Goal: Information Seeking & Learning: Learn about a topic

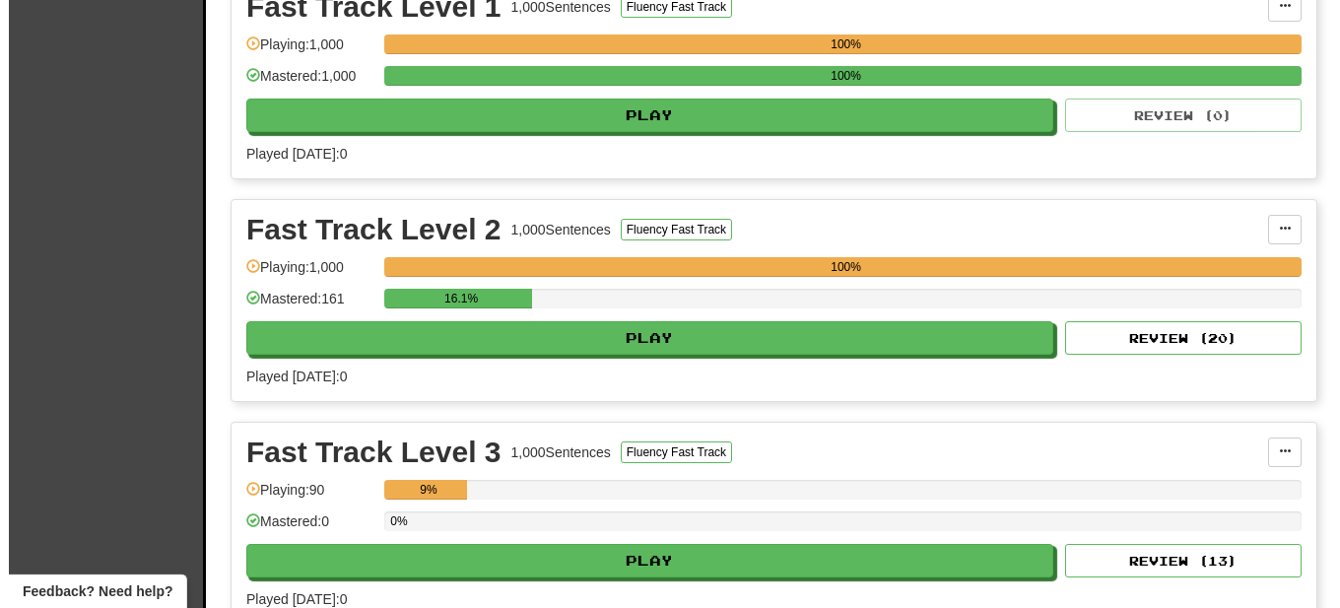
scroll to position [502, 0]
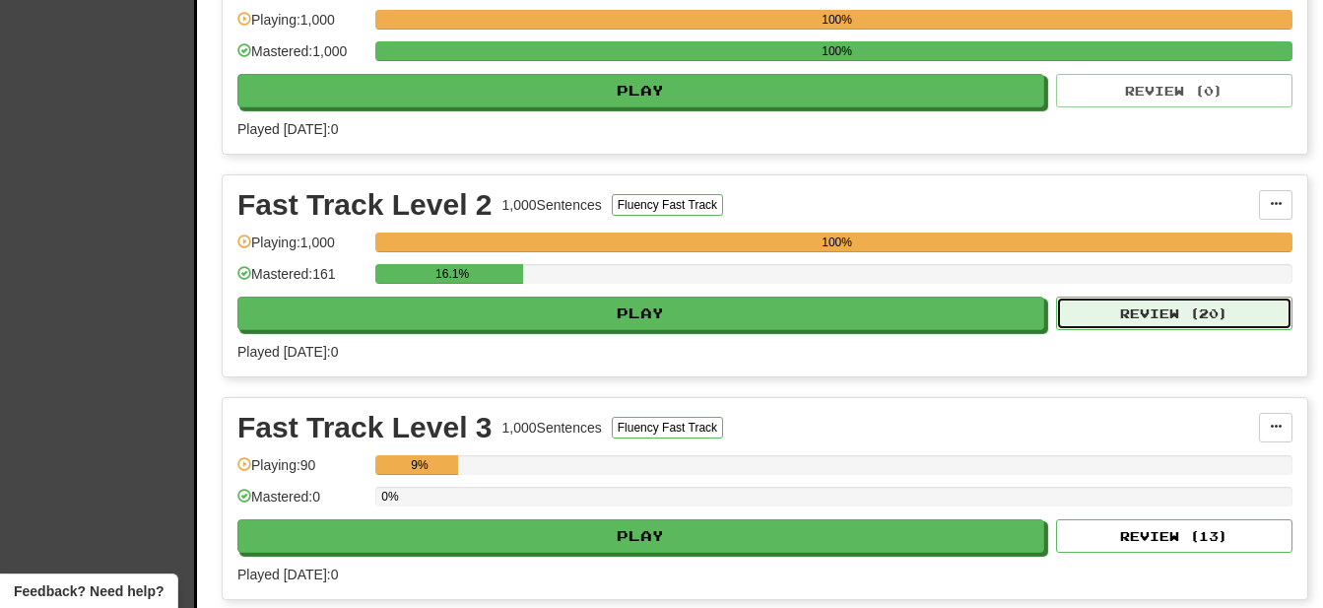
click at [1178, 309] on button "Review ( 20 )" at bounding box center [1174, 312] width 236 height 33
select select "**"
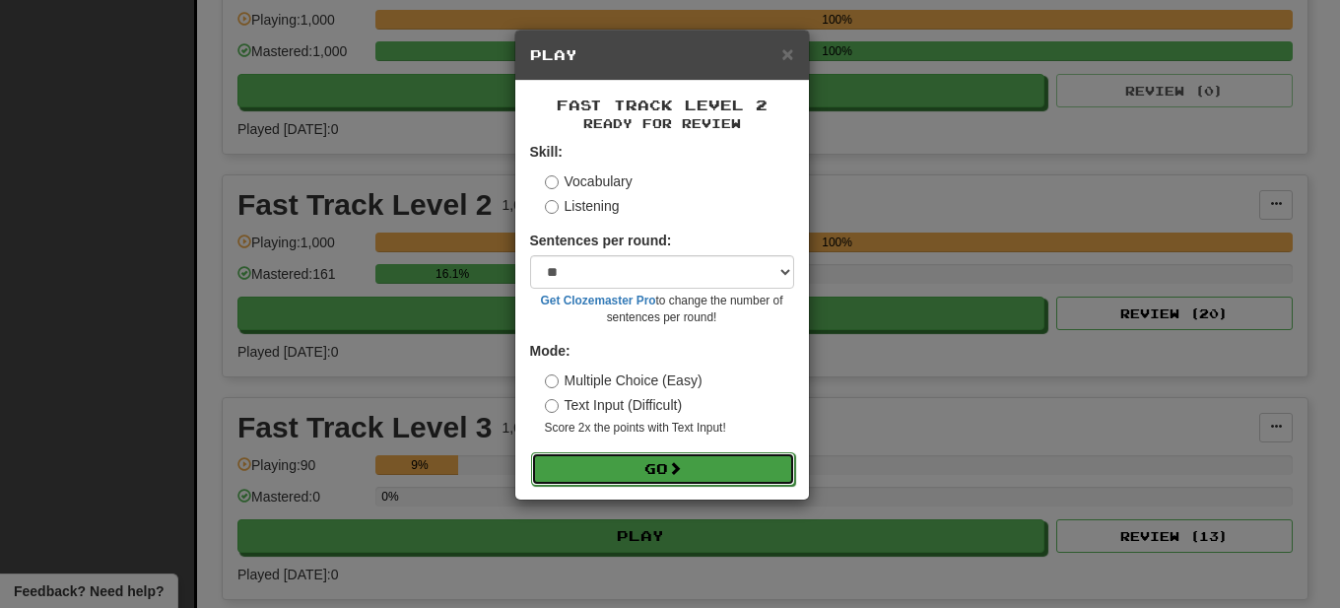
click at [665, 463] on button "Go" at bounding box center [663, 468] width 264 height 33
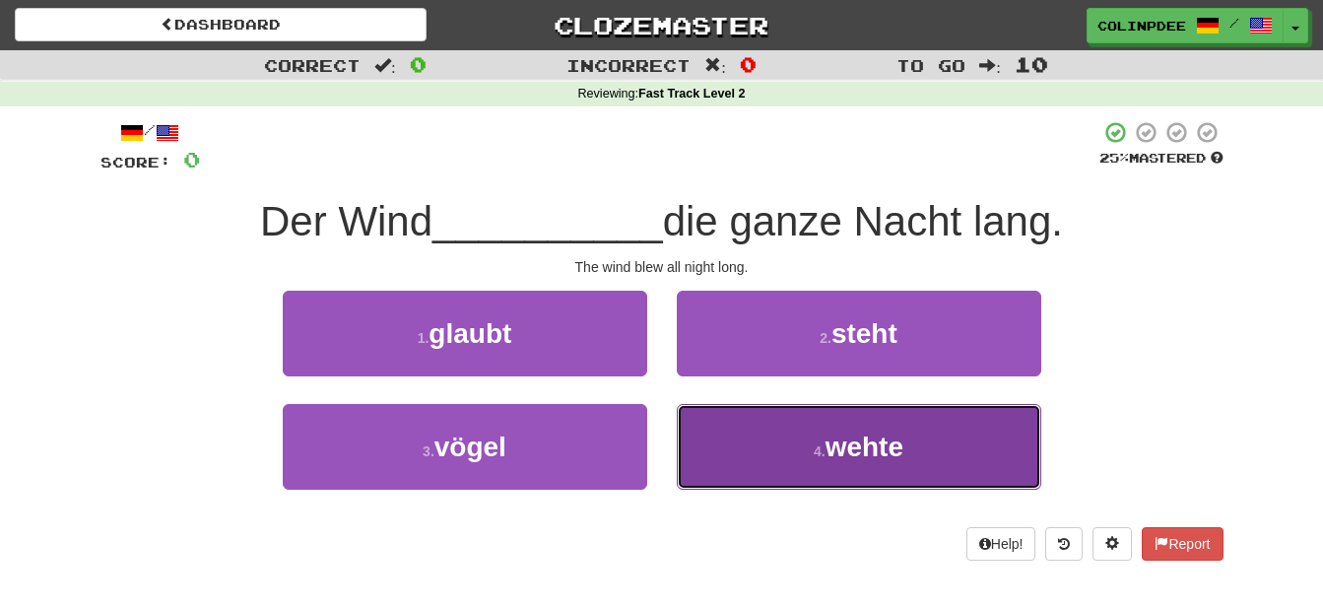
click at [877, 452] on span "wehte" at bounding box center [864, 446] width 78 height 31
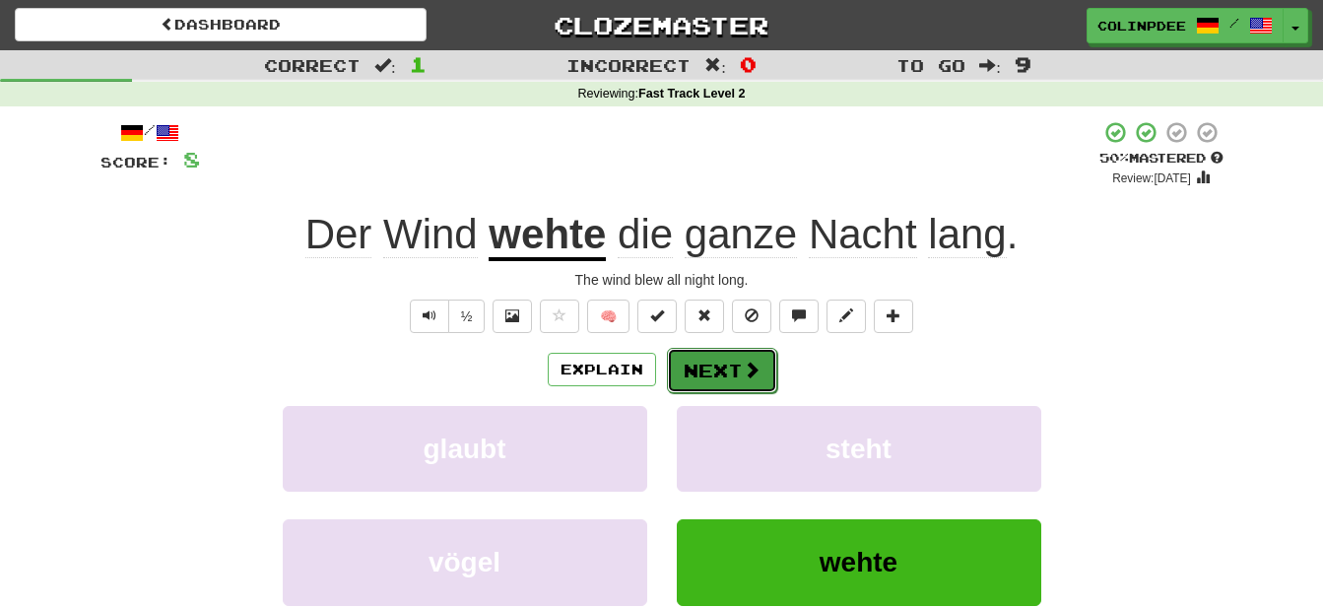
click at [724, 372] on button "Next" at bounding box center [722, 370] width 110 height 45
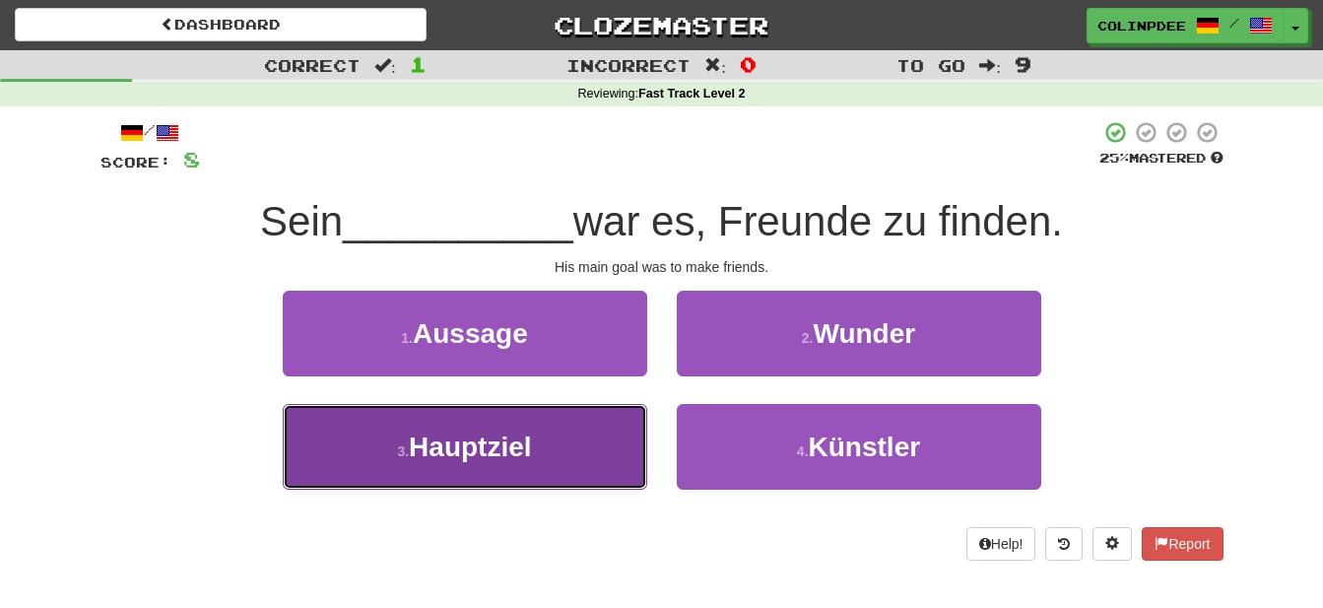
click at [487, 449] on span "Hauptziel" at bounding box center [470, 446] width 122 height 31
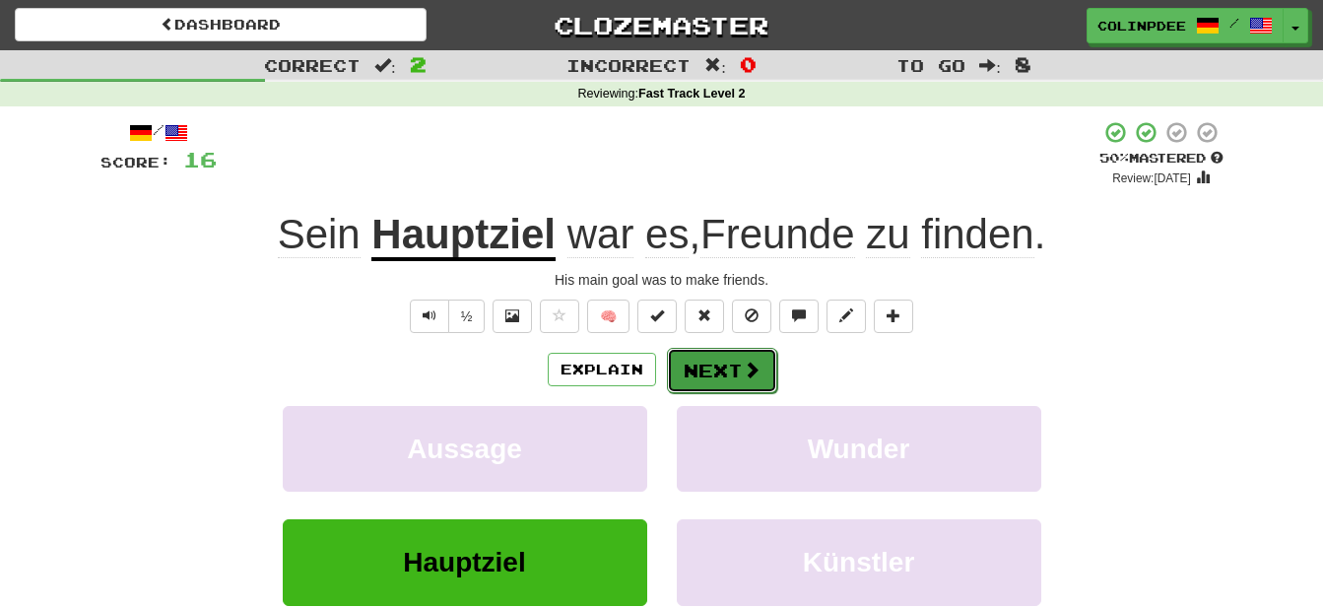
click at [727, 374] on button "Next" at bounding box center [722, 370] width 110 height 45
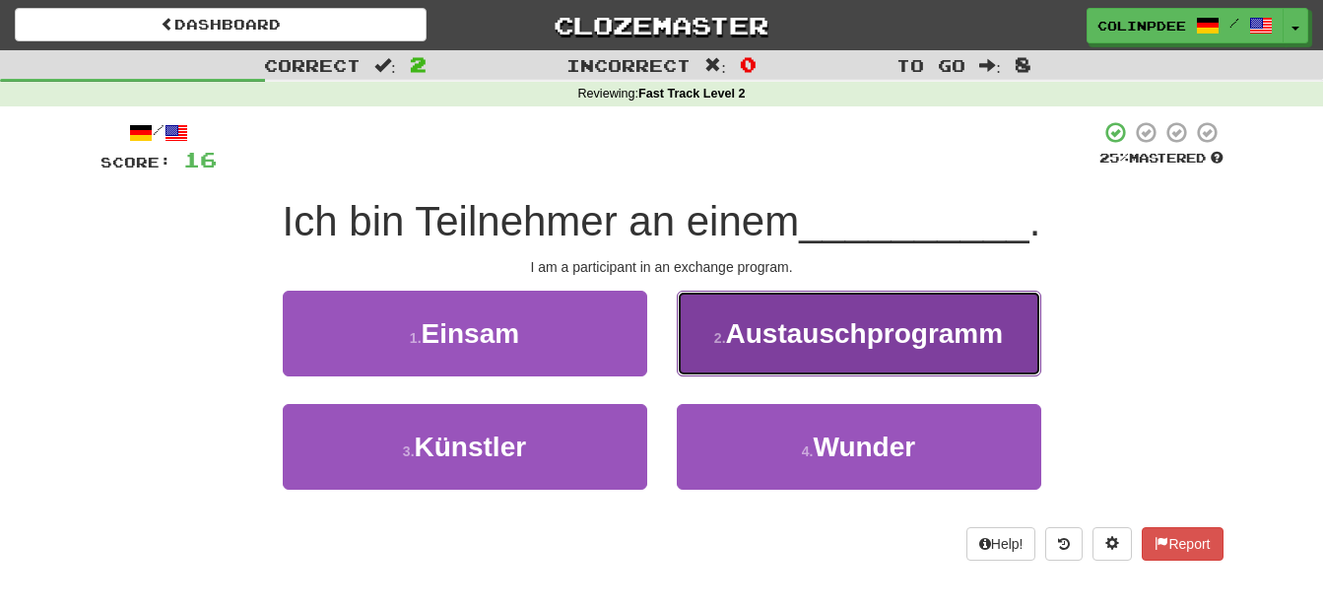
click at [878, 337] on span "Austauschprogramm" at bounding box center [865, 333] width 278 height 31
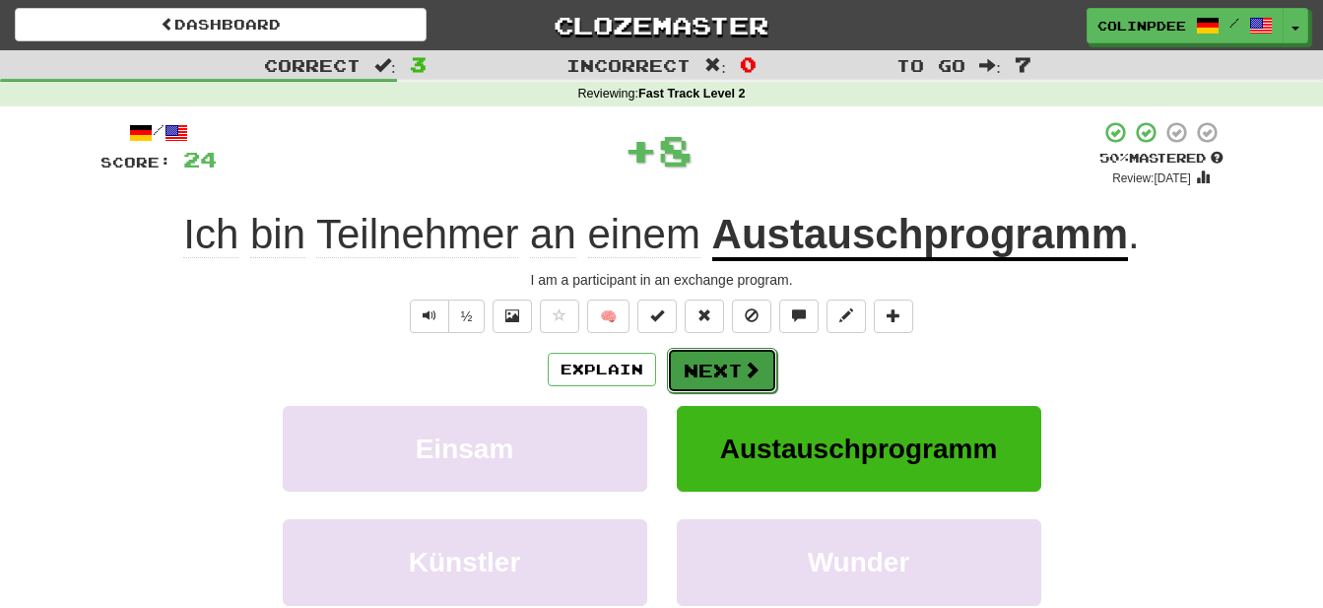
click at [730, 370] on button "Next" at bounding box center [722, 370] width 110 height 45
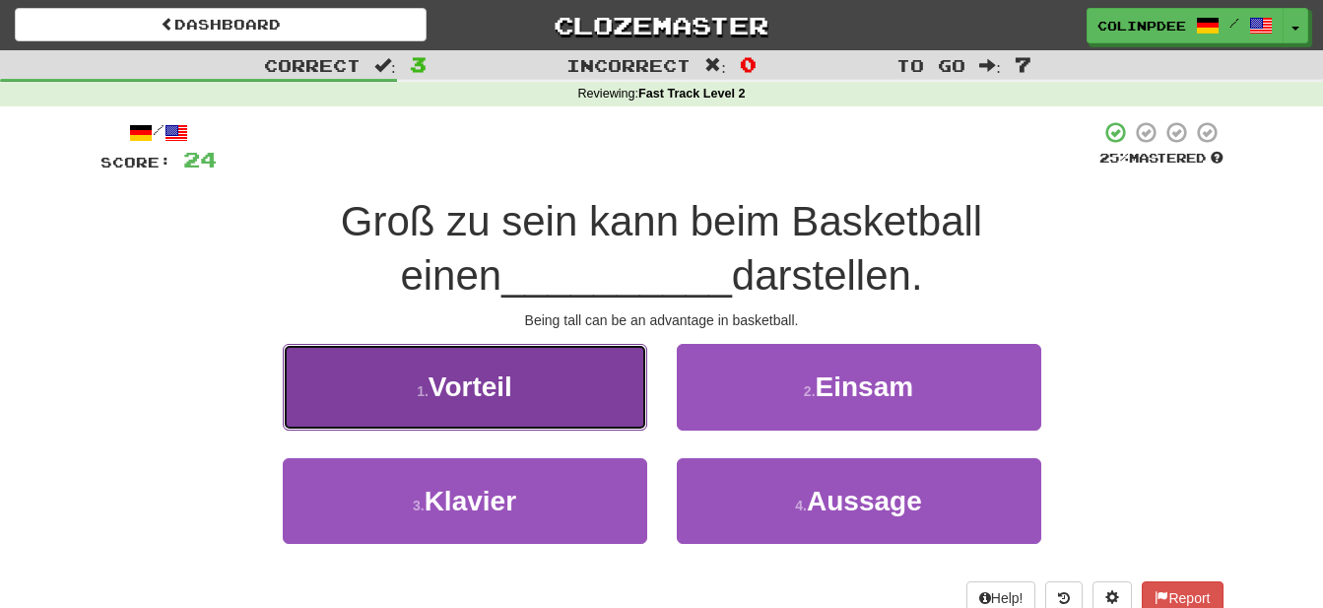
click at [484, 387] on span "Vorteil" at bounding box center [470, 386] width 84 height 31
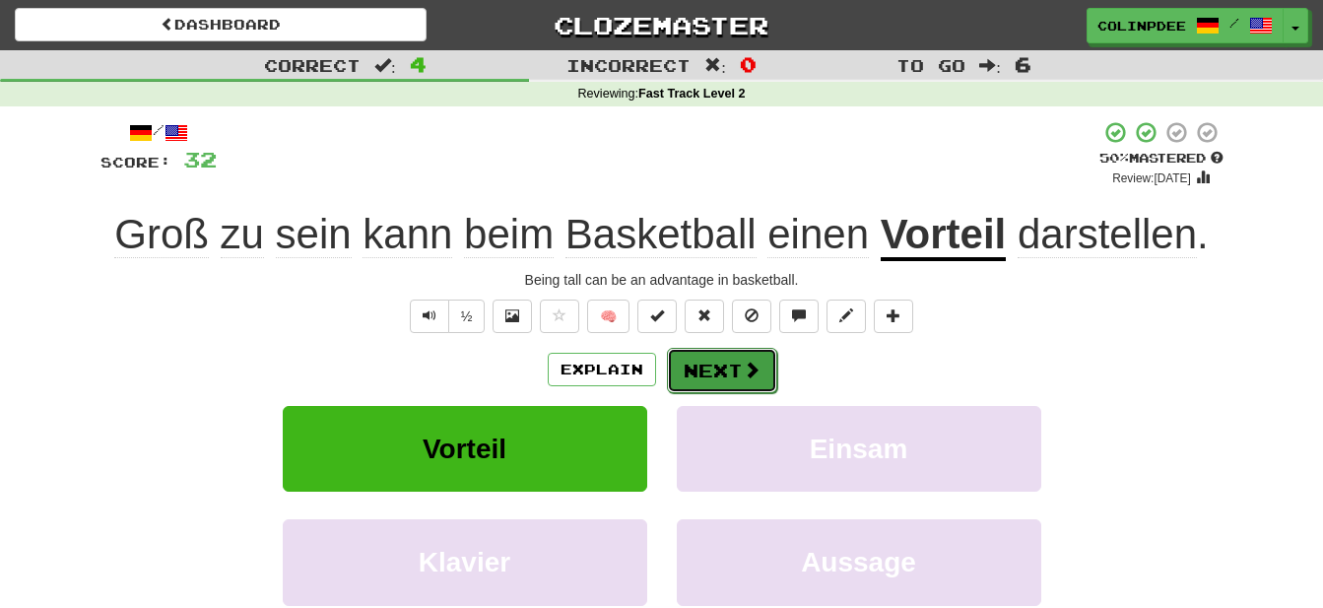
click at [720, 372] on button "Next" at bounding box center [722, 370] width 110 height 45
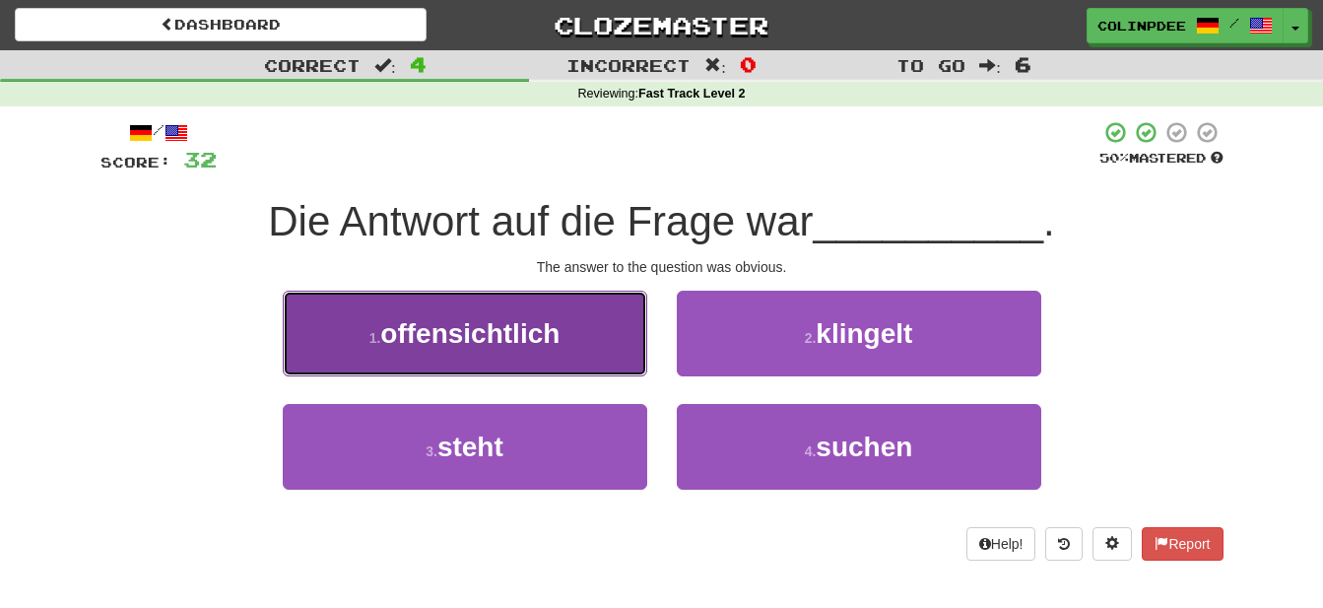
click at [471, 331] on span "offensichtlich" at bounding box center [469, 333] width 179 height 31
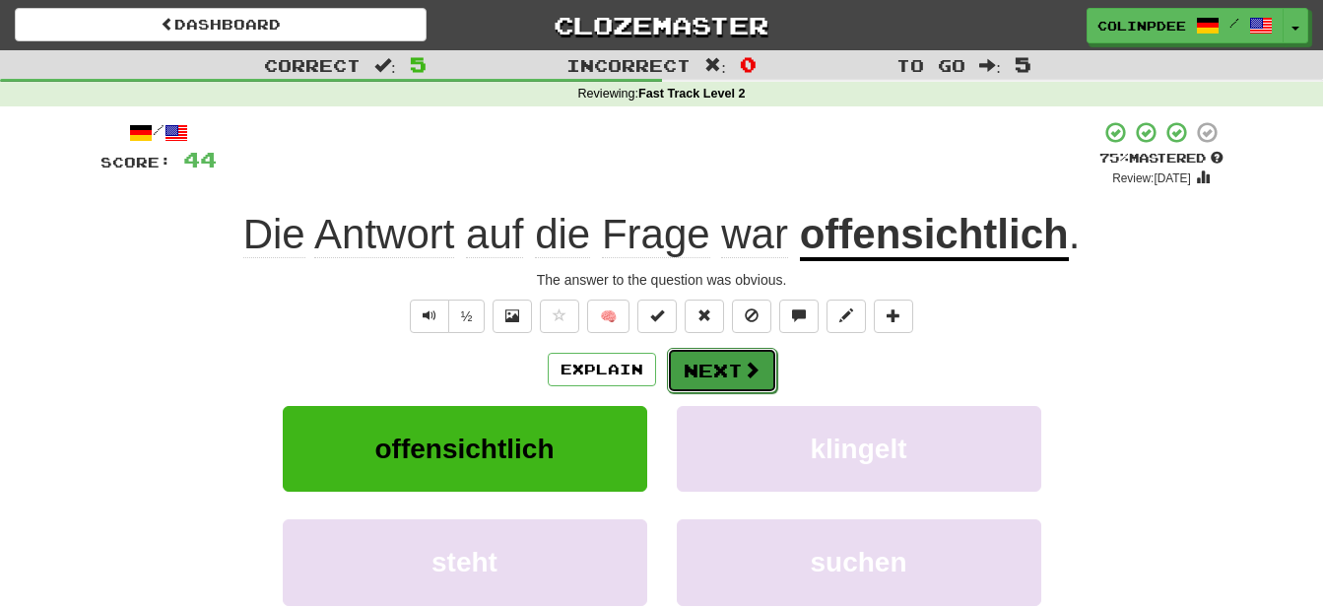
click at [726, 373] on button "Next" at bounding box center [722, 370] width 110 height 45
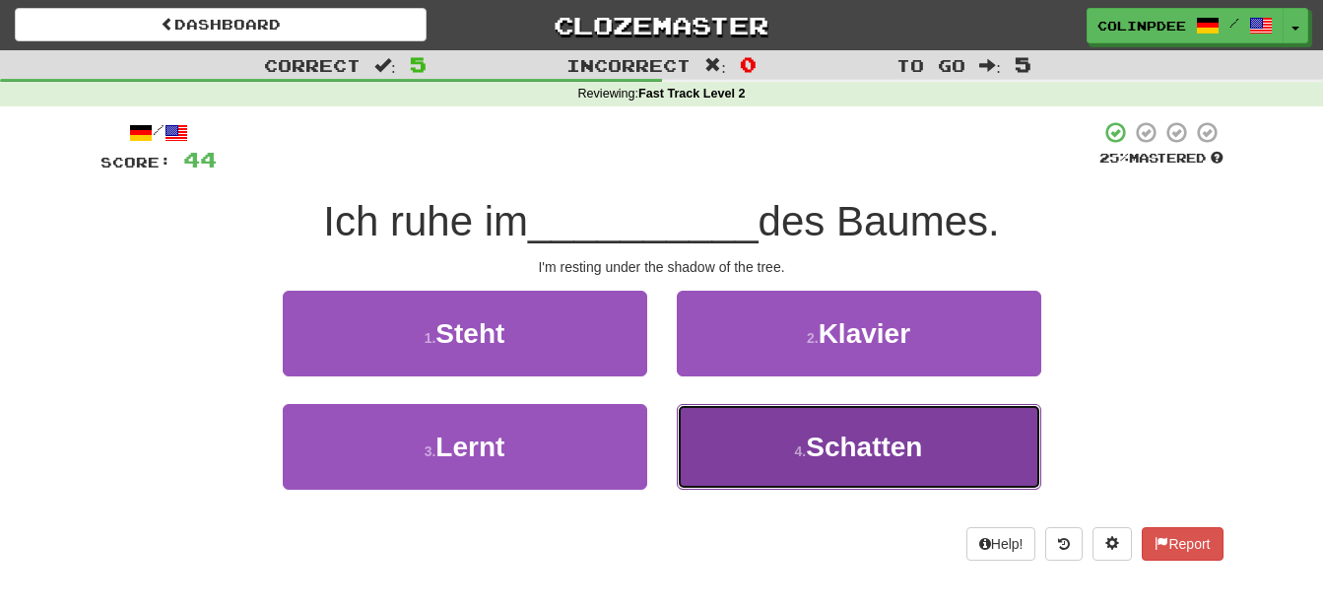
click at [870, 446] on span "Schatten" at bounding box center [864, 446] width 116 height 31
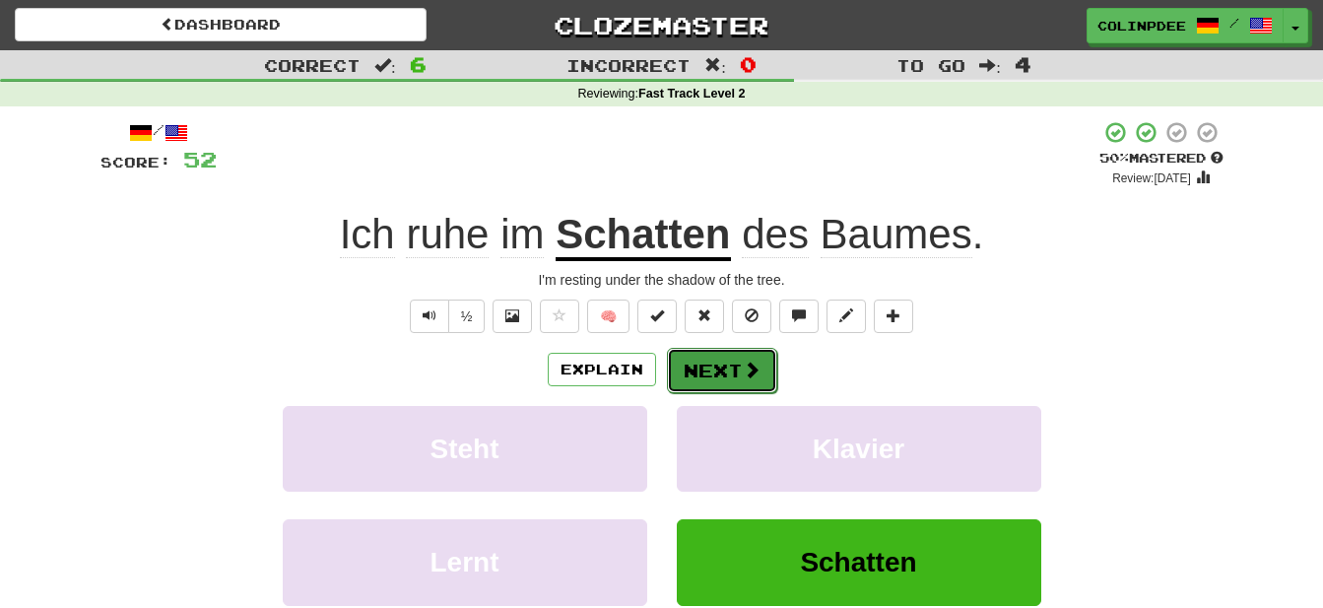
click at [730, 376] on button "Next" at bounding box center [722, 370] width 110 height 45
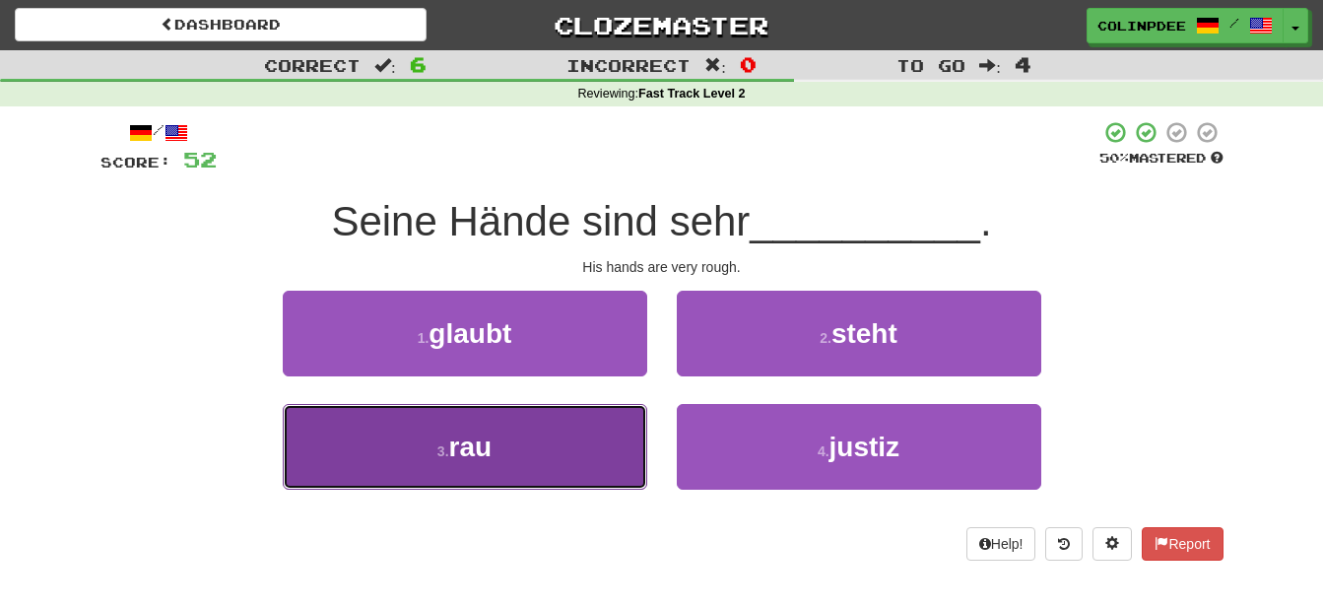
click at [470, 450] on span "rau" at bounding box center [470, 446] width 43 height 31
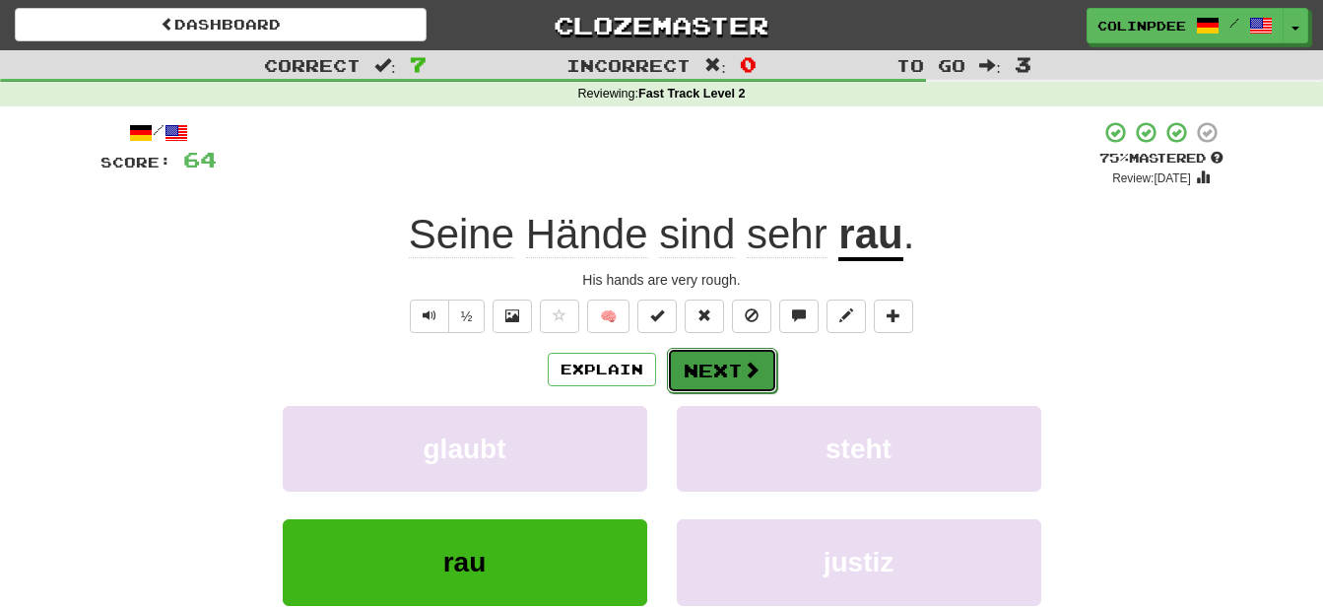
click at [731, 369] on button "Next" at bounding box center [722, 370] width 110 height 45
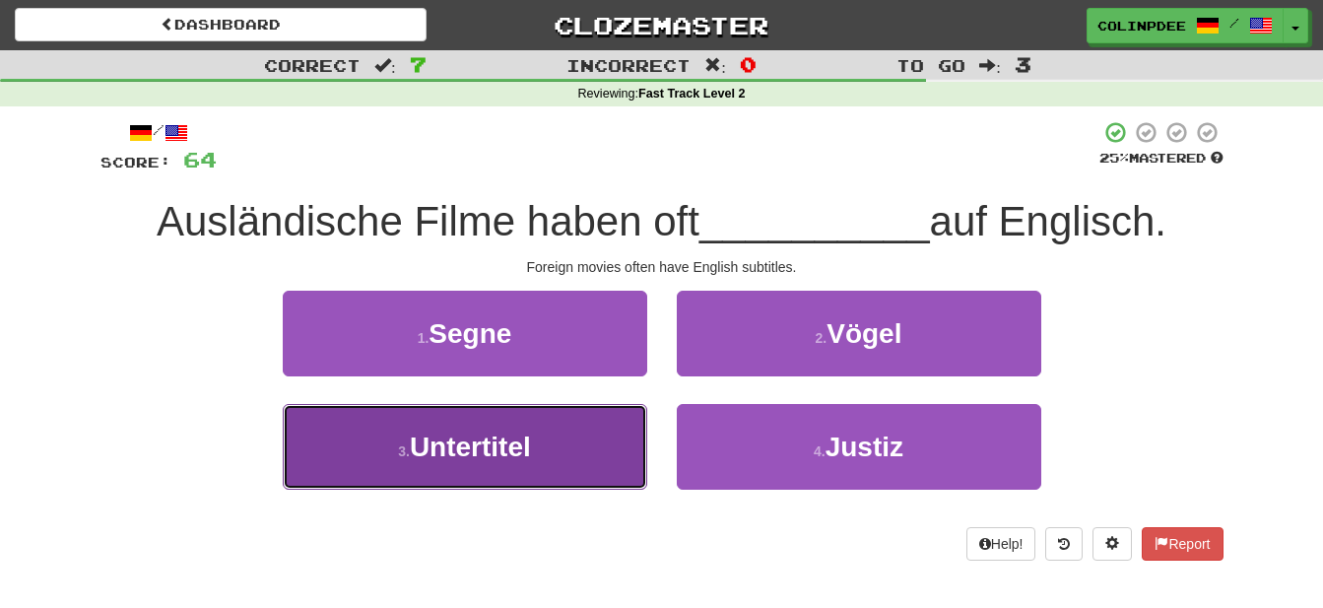
click at [483, 449] on span "Untertitel" at bounding box center [470, 446] width 121 height 31
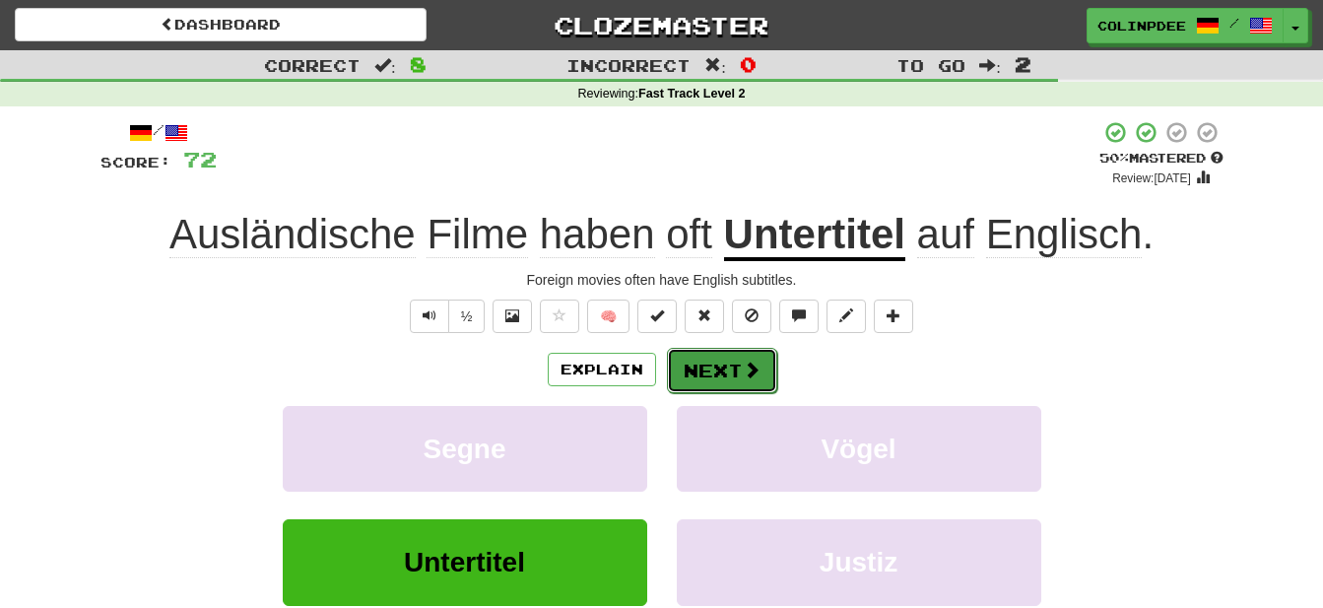
click at [716, 374] on button "Next" at bounding box center [722, 370] width 110 height 45
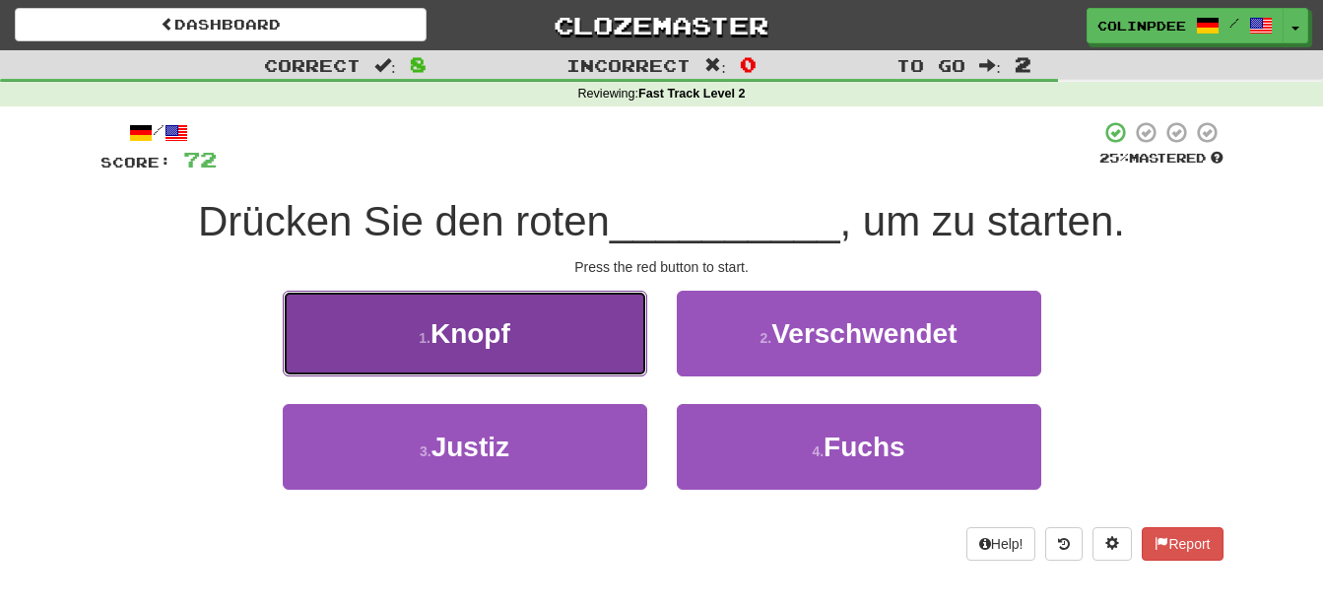
click at [474, 333] on span "Knopf" at bounding box center [470, 333] width 80 height 31
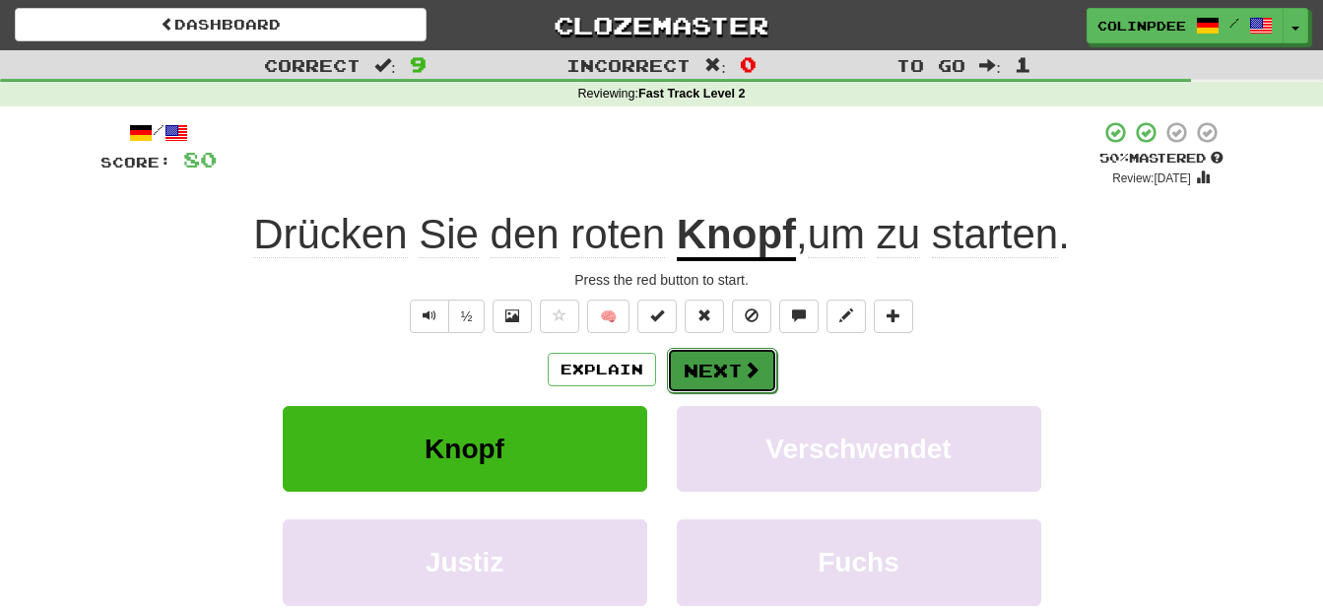
click at [728, 376] on button "Next" at bounding box center [722, 370] width 110 height 45
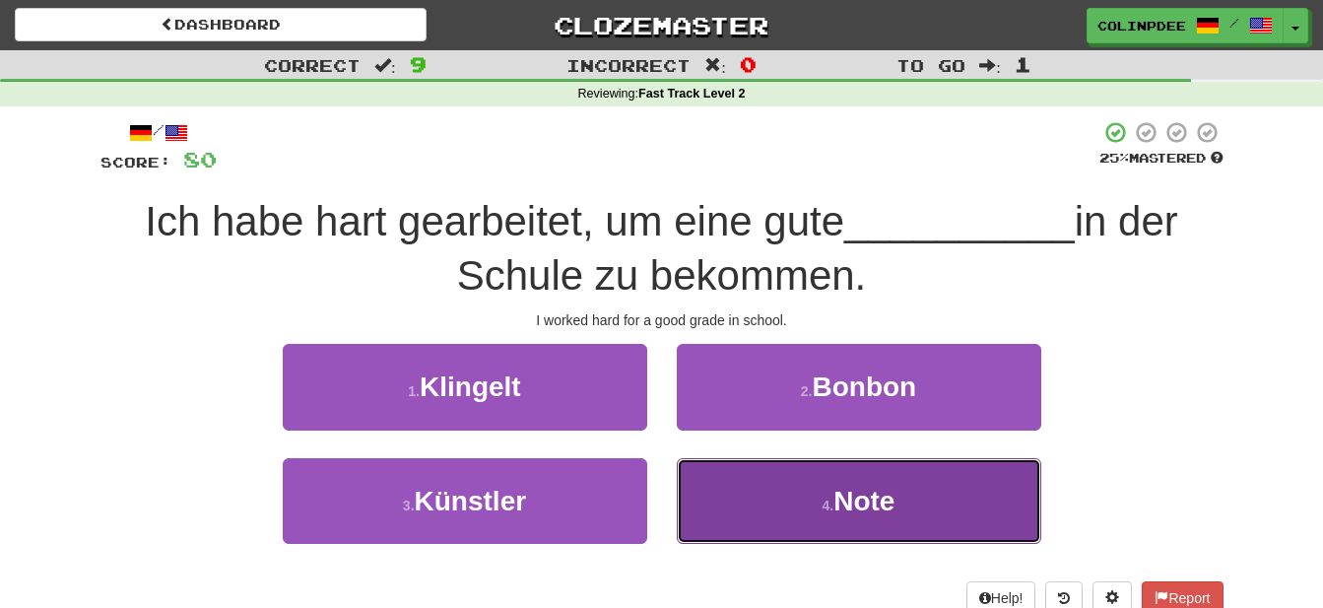
click at [867, 494] on span "Note" at bounding box center [863, 501] width 61 height 31
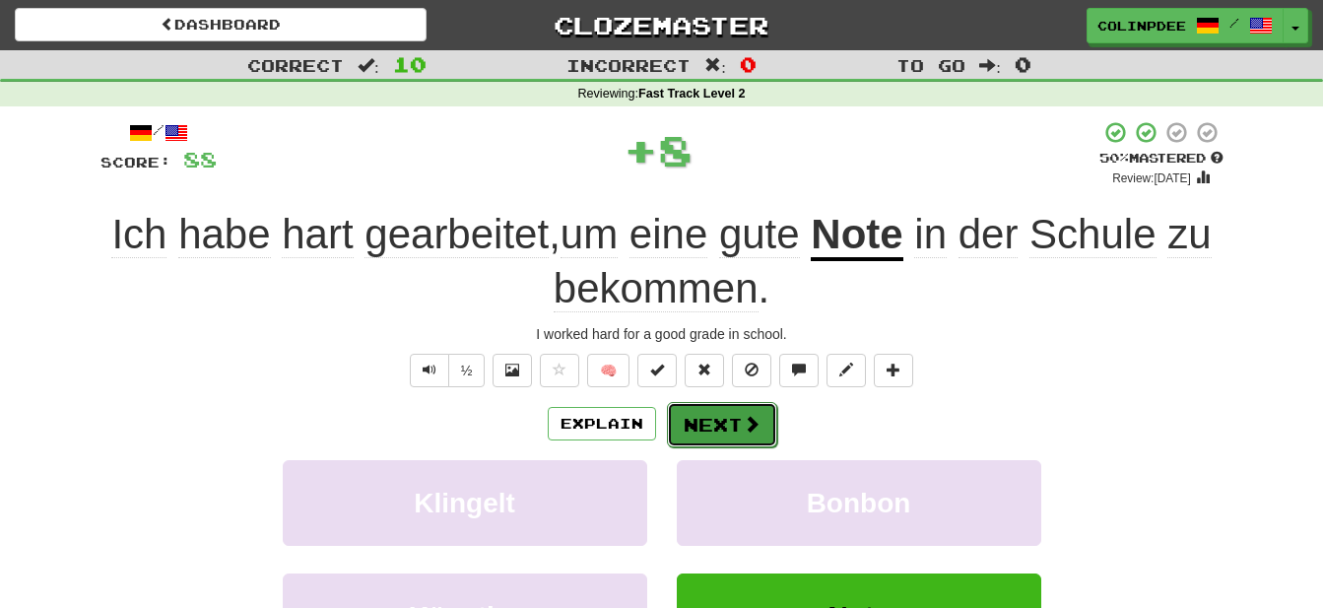
click at [729, 424] on button "Next" at bounding box center [722, 424] width 110 height 45
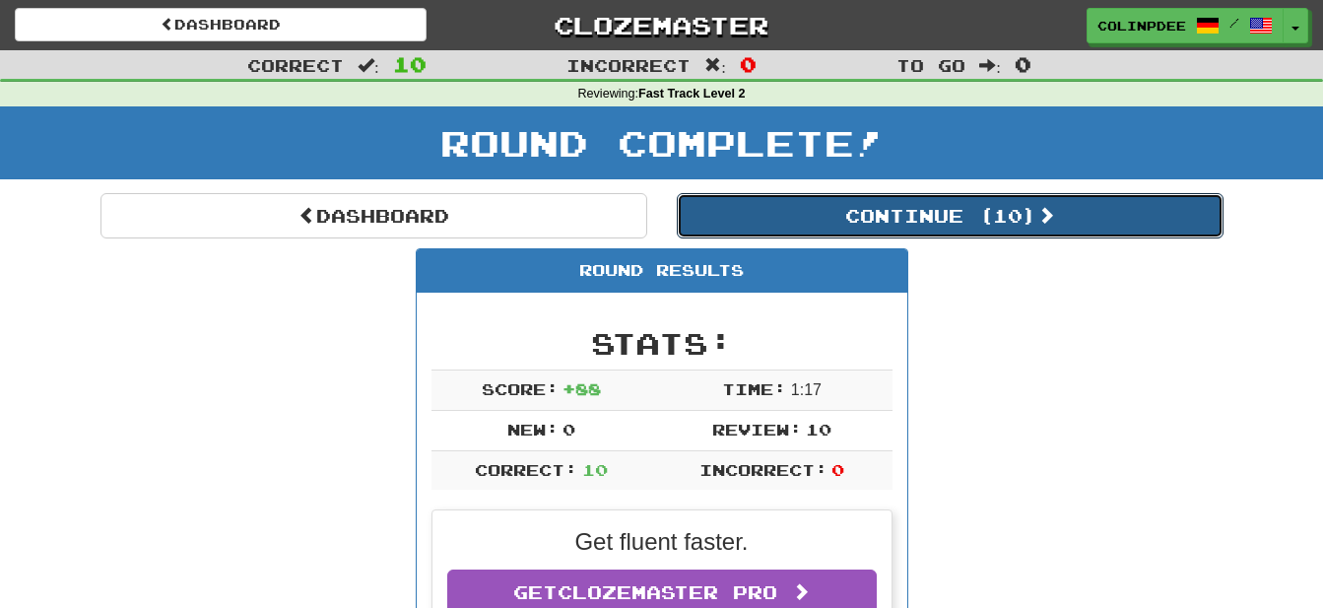
click at [918, 219] on button "Continue ( 10 )" at bounding box center [950, 215] width 547 height 45
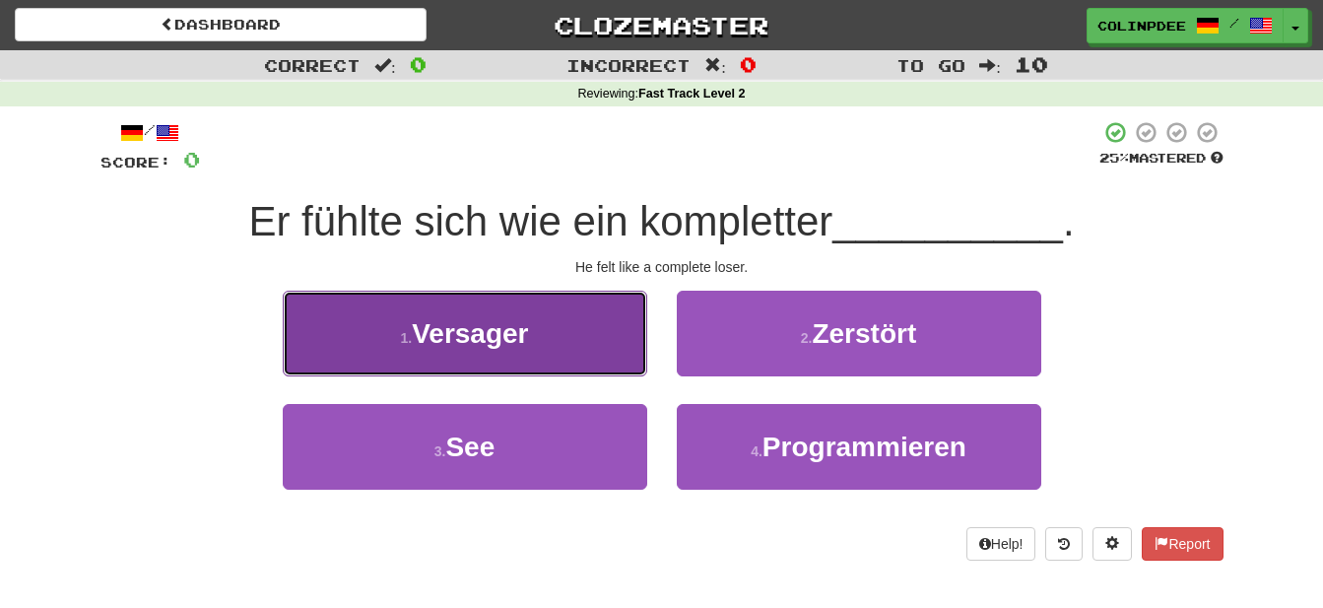
click at [471, 328] on span "Versager" at bounding box center [470, 333] width 116 height 31
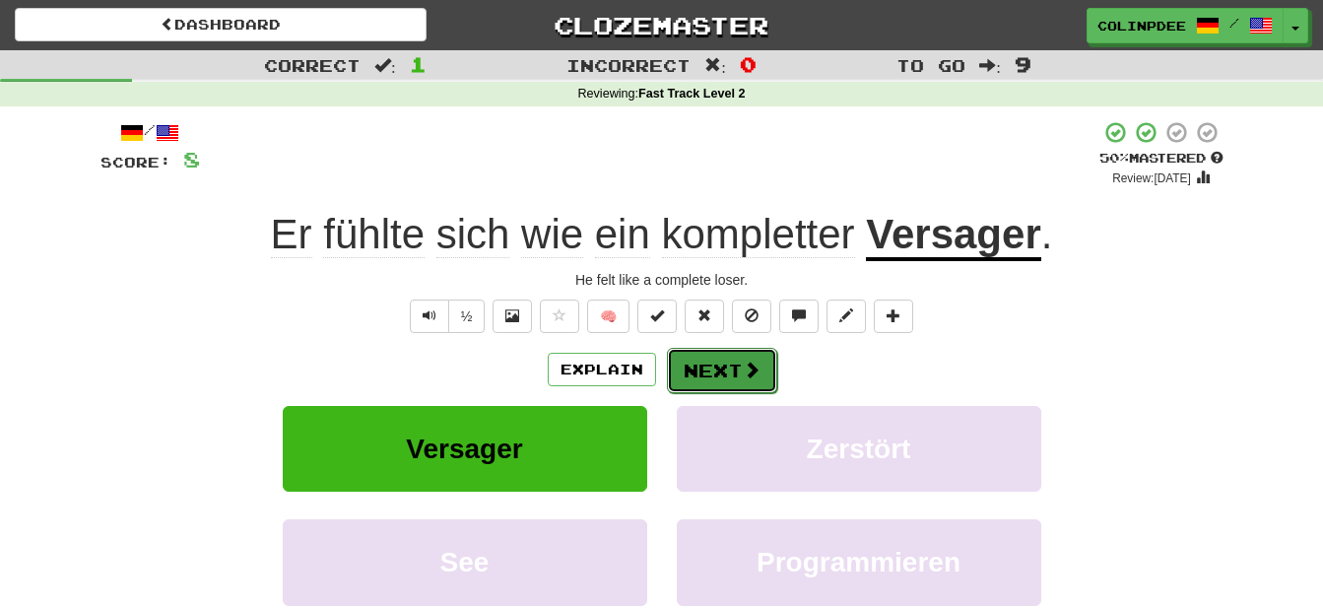
click at [728, 374] on button "Next" at bounding box center [722, 370] width 110 height 45
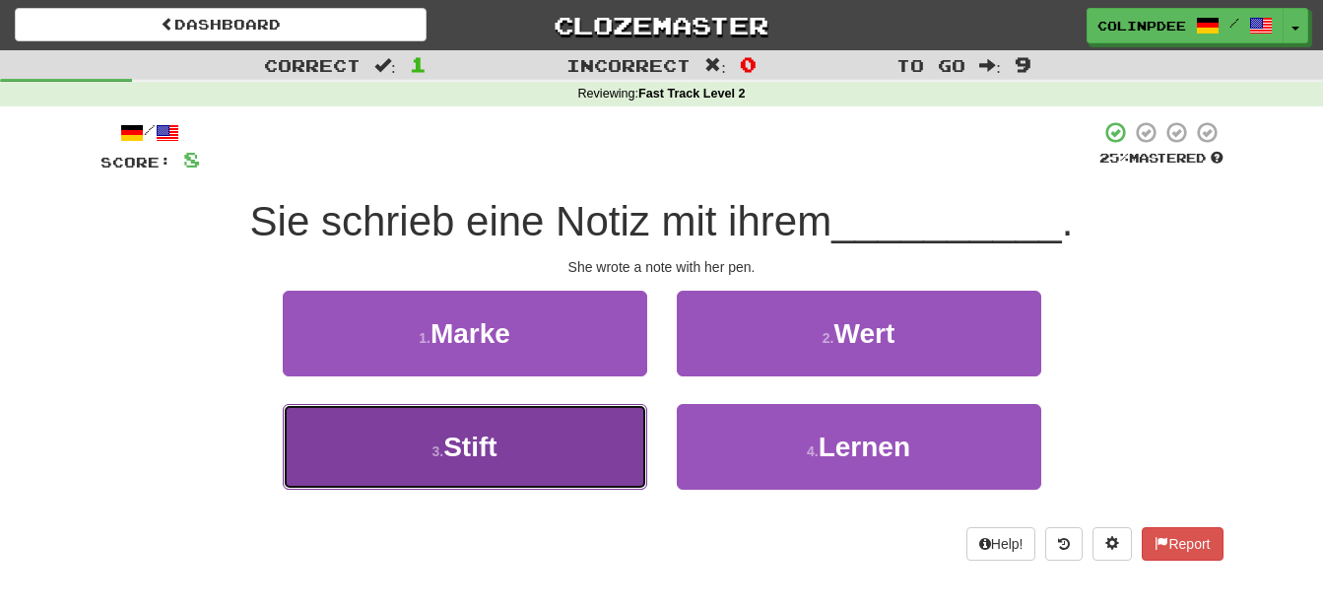
click at [487, 450] on span "Stift" at bounding box center [469, 446] width 53 height 31
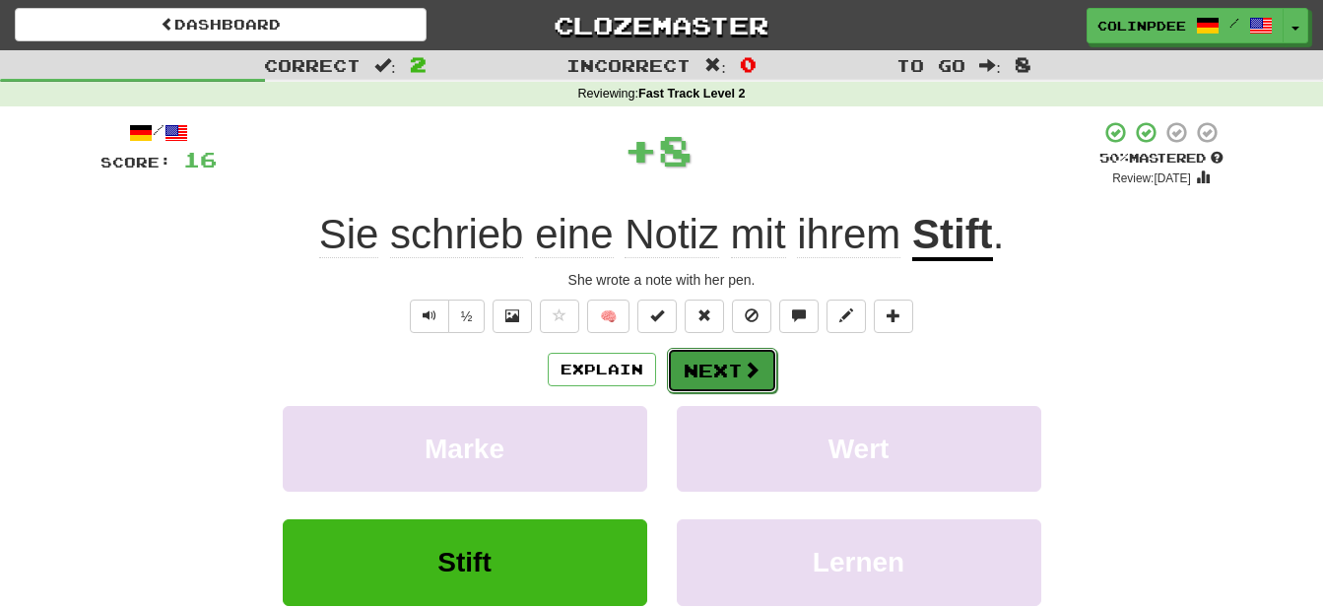
click at [730, 376] on button "Next" at bounding box center [722, 370] width 110 height 45
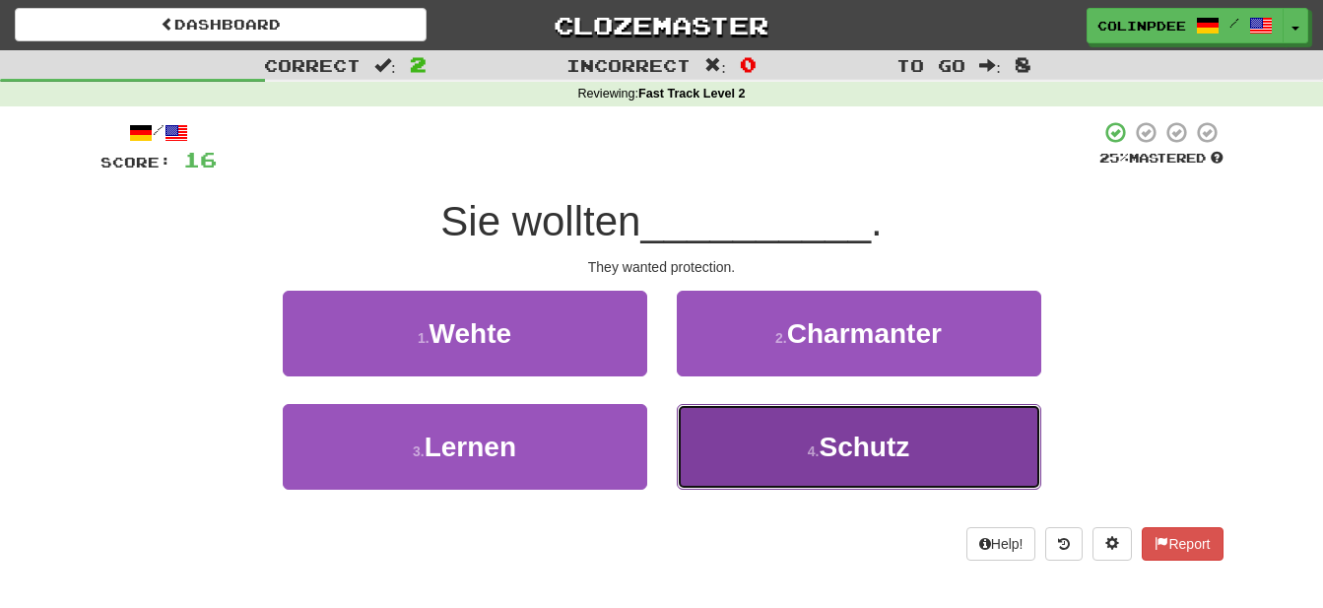
click at [880, 450] on span "Schutz" at bounding box center [864, 446] width 91 height 31
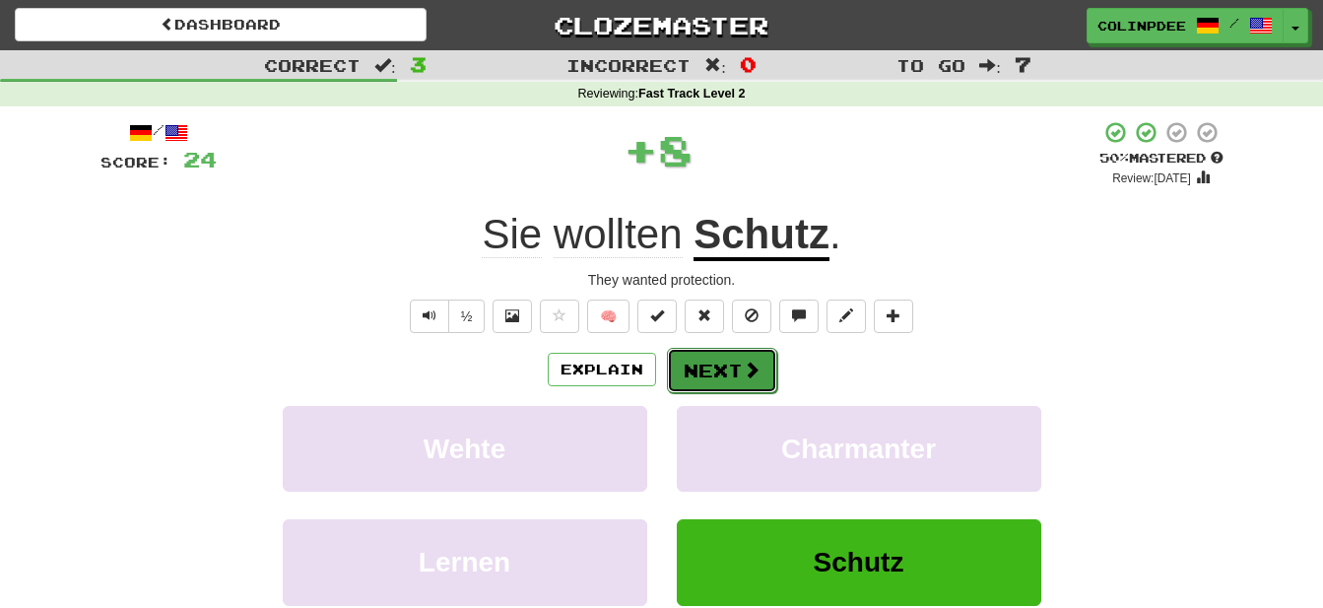
click at [733, 378] on button "Next" at bounding box center [722, 370] width 110 height 45
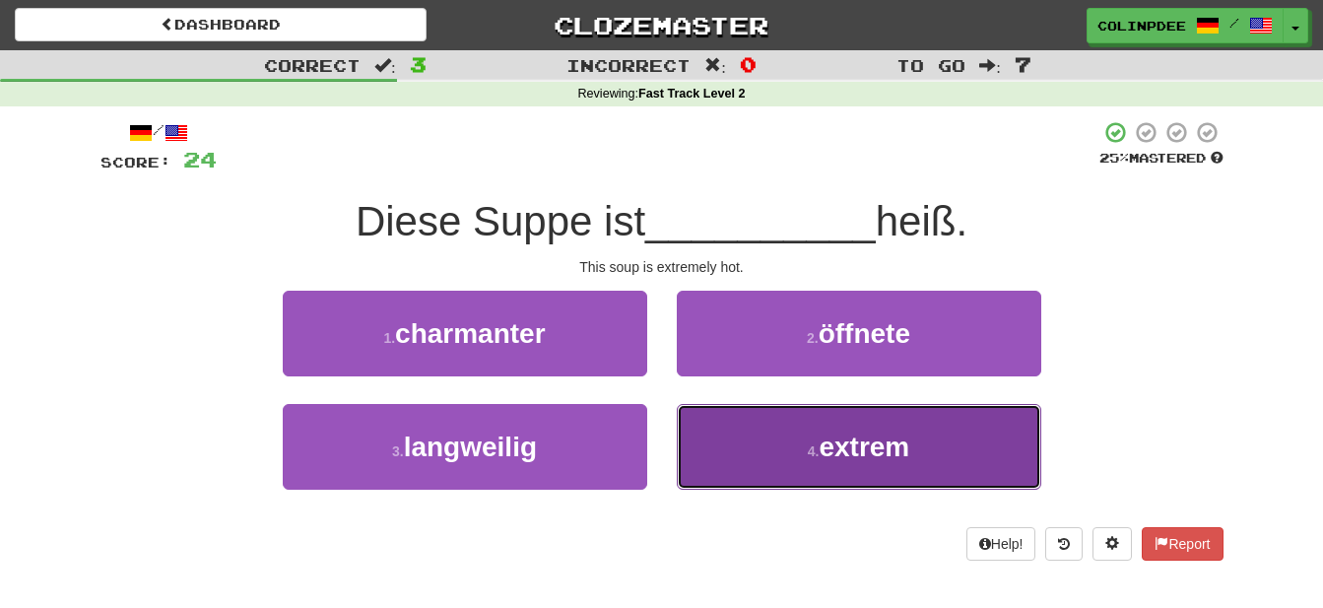
click at [873, 451] on span "extrem" at bounding box center [864, 446] width 91 height 31
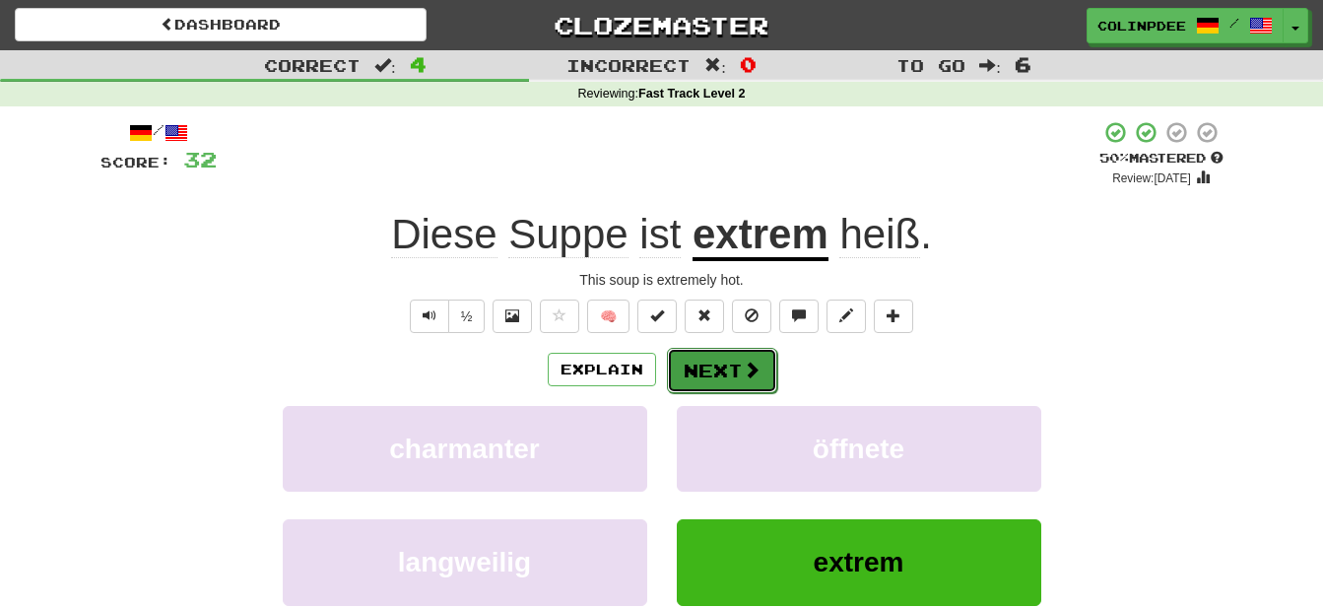
click at [733, 377] on button "Next" at bounding box center [722, 370] width 110 height 45
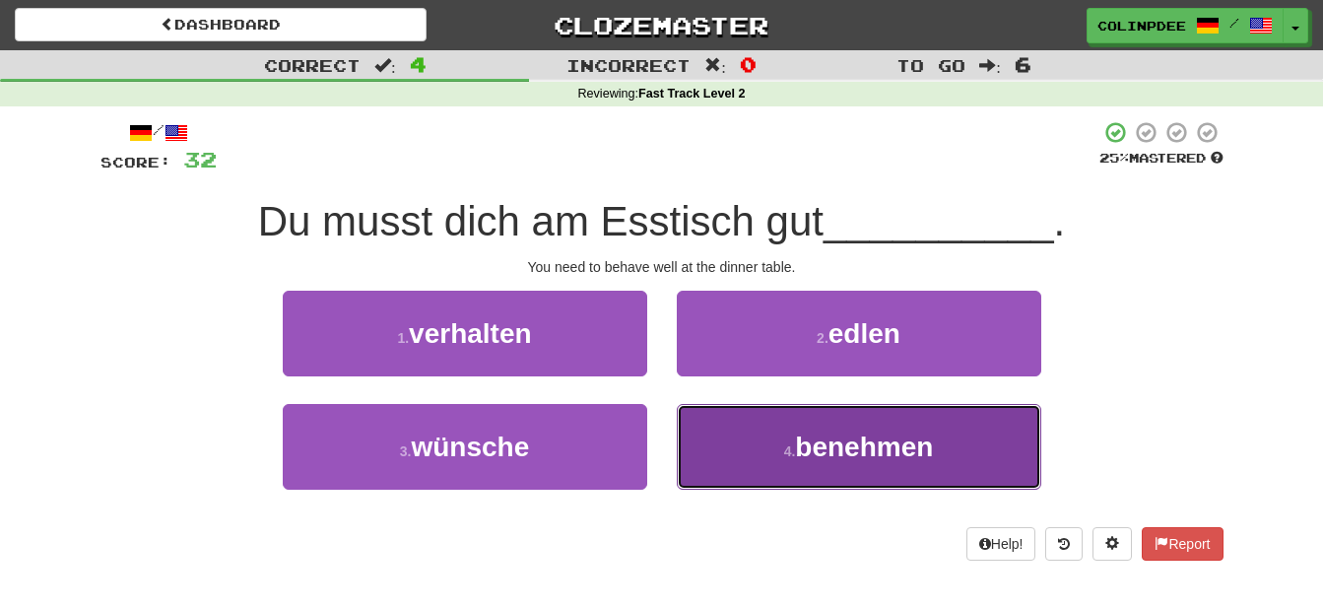
click at [865, 451] on span "benehmen" at bounding box center [864, 446] width 138 height 31
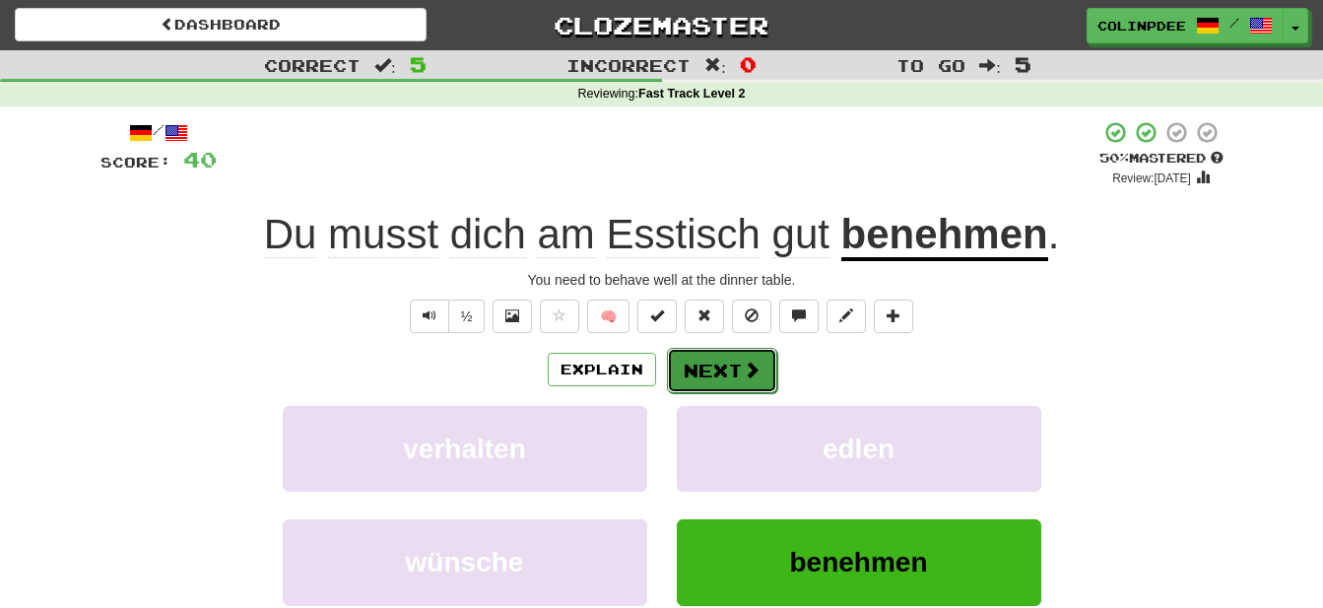
click at [731, 368] on button "Next" at bounding box center [722, 370] width 110 height 45
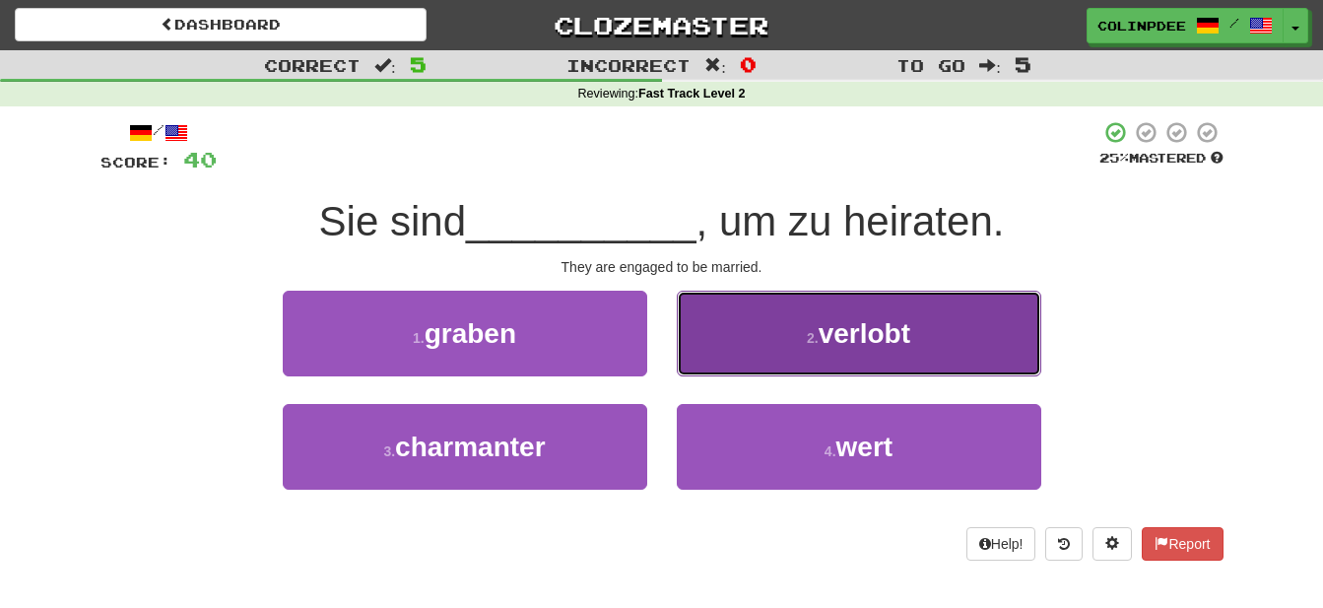
click at [870, 335] on span "verlobt" at bounding box center [865, 333] width 92 height 31
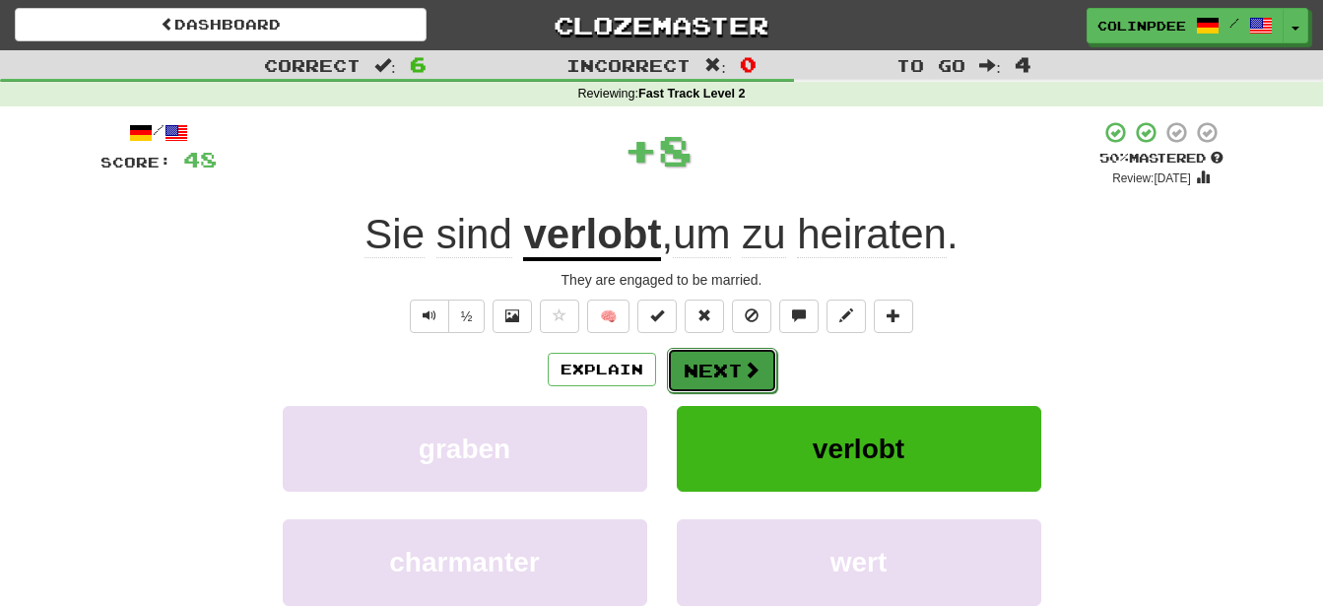
click at [727, 371] on button "Next" at bounding box center [722, 370] width 110 height 45
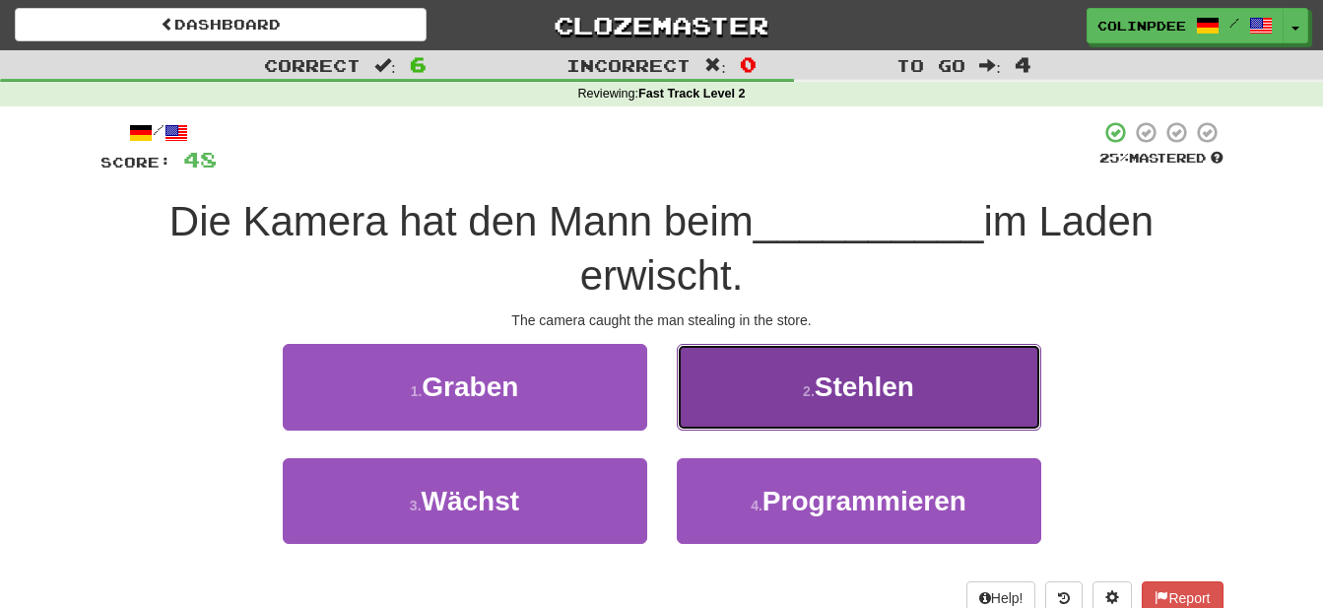
click at [866, 391] on span "Stehlen" at bounding box center [864, 386] width 99 height 31
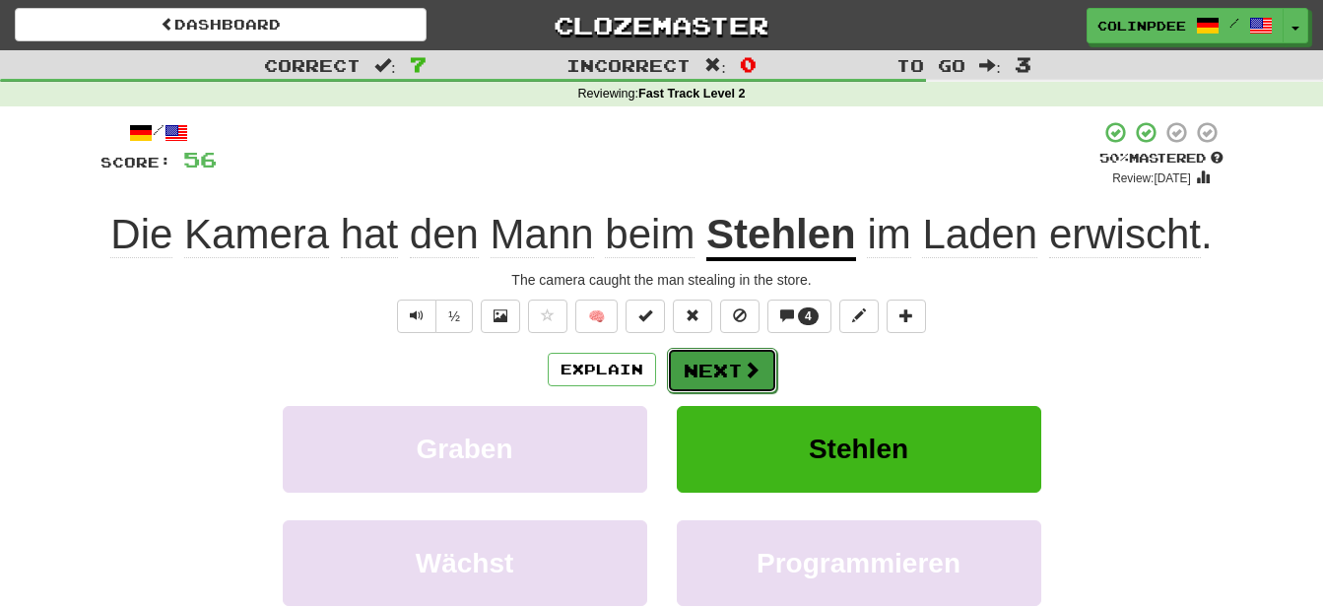
click at [743, 377] on span at bounding box center [752, 370] width 18 height 18
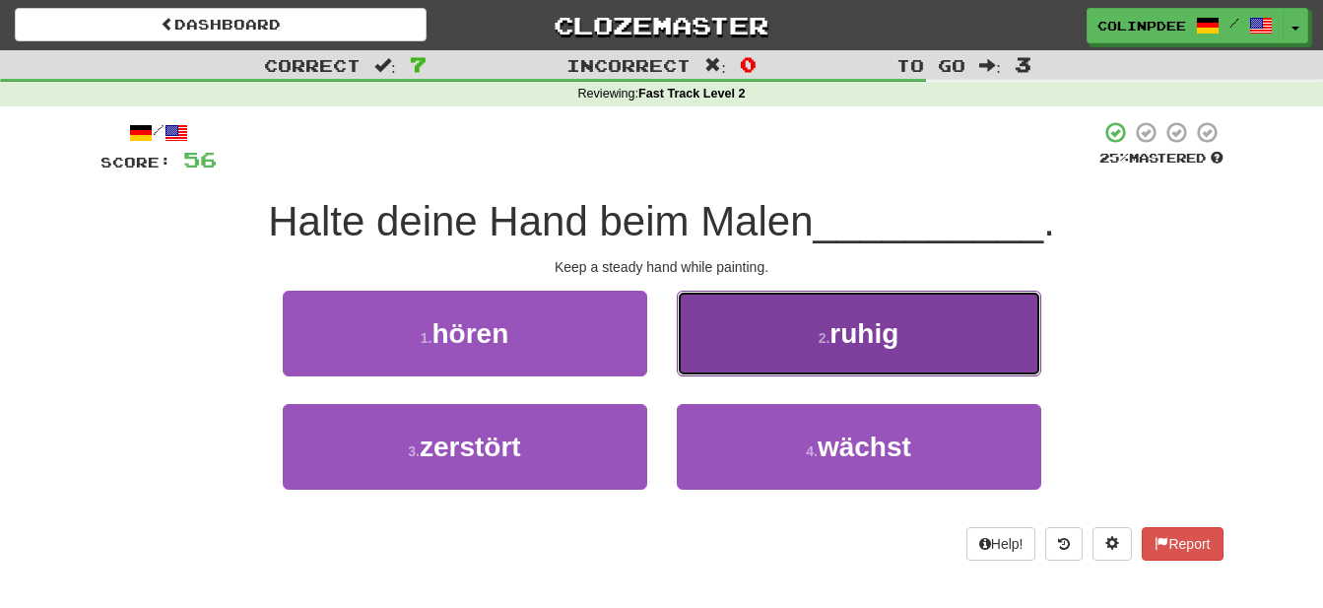
click at [872, 338] on span "ruhig" at bounding box center [863, 333] width 69 height 31
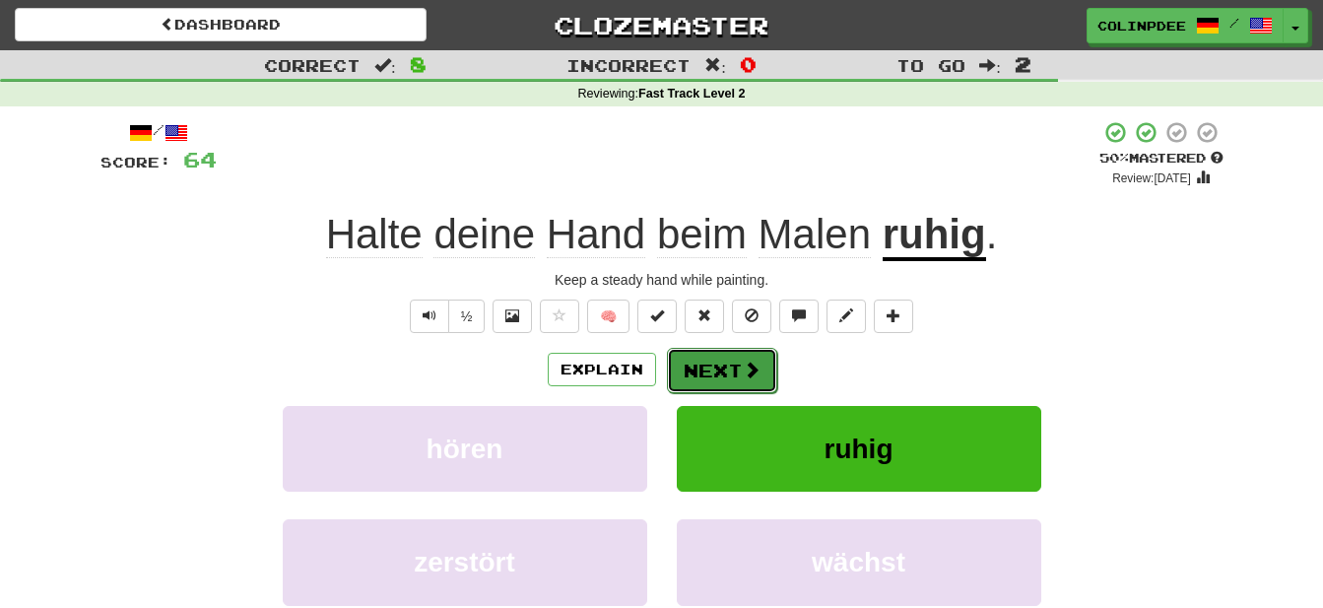
click at [732, 372] on button "Next" at bounding box center [722, 370] width 110 height 45
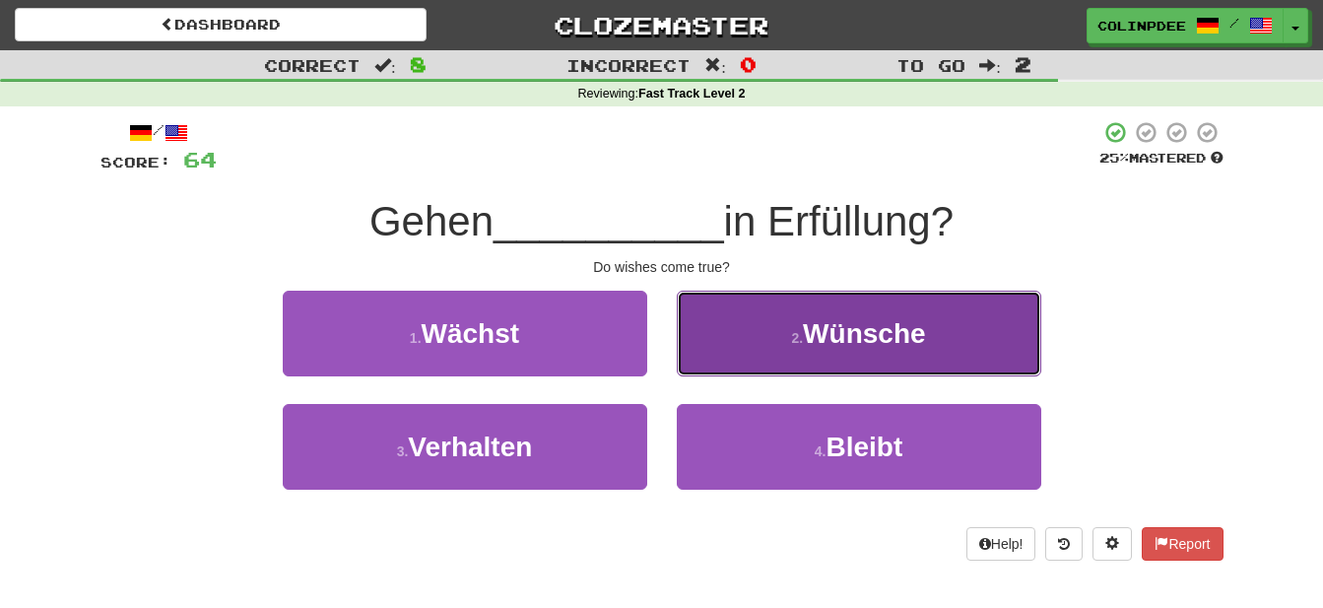
click at [865, 341] on span "Wünsche" at bounding box center [864, 333] width 122 height 31
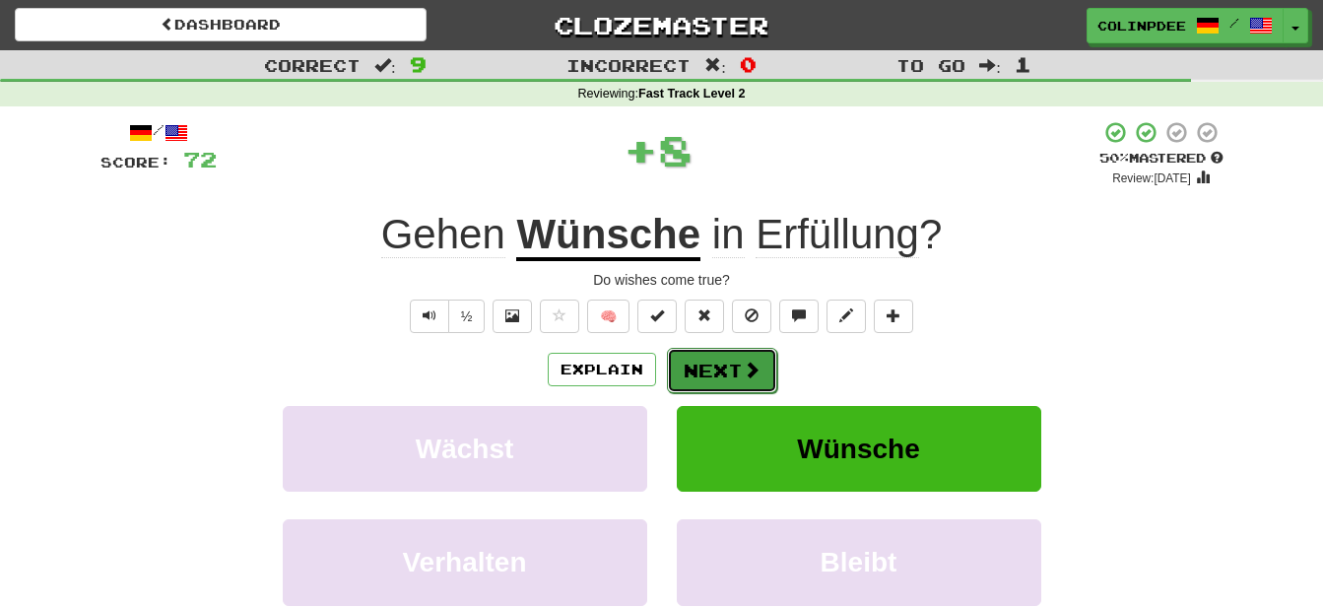
drag, startPoint x: 720, startPoint y: 360, endPoint x: 735, endPoint y: 362, distance: 15.1
click at [735, 362] on button "Next" at bounding box center [722, 370] width 110 height 45
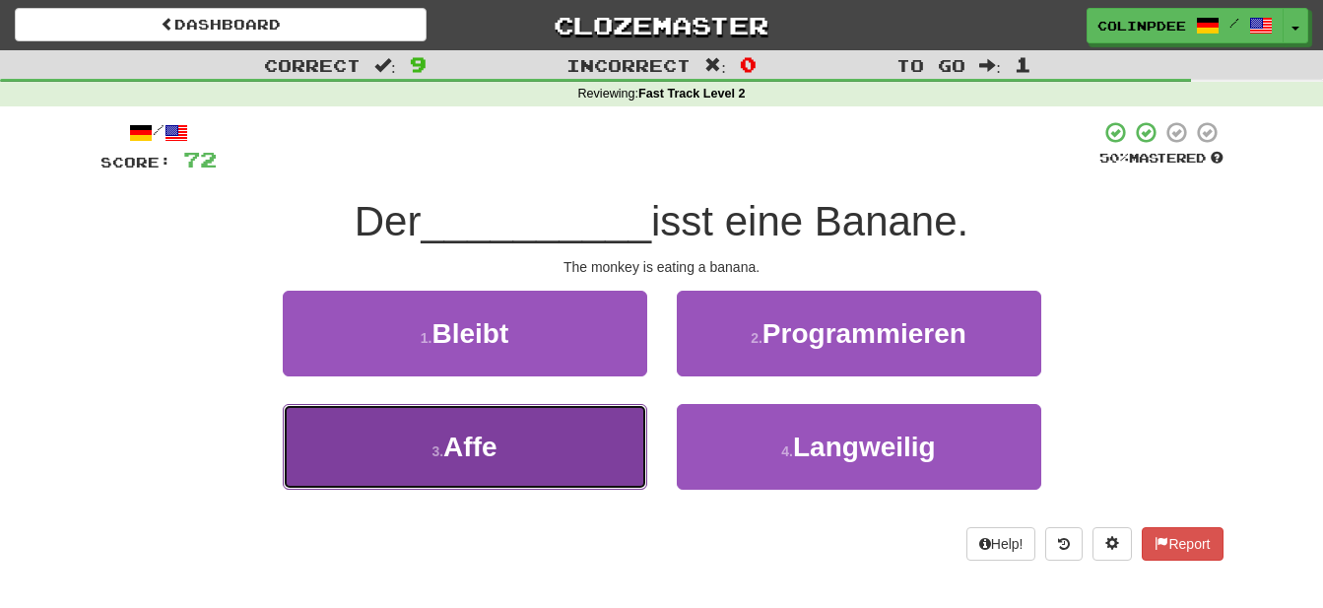
click at [465, 450] on span "Affe" at bounding box center [469, 446] width 53 height 31
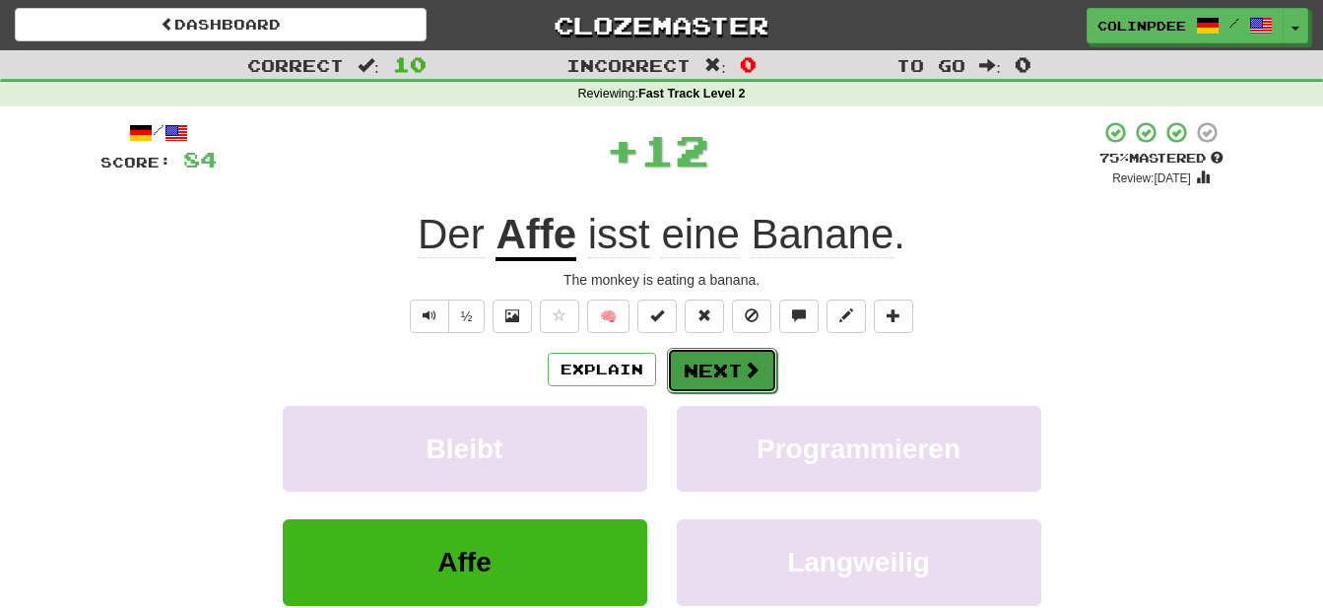
click at [734, 374] on button "Next" at bounding box center [722, 370] width 110 height 45
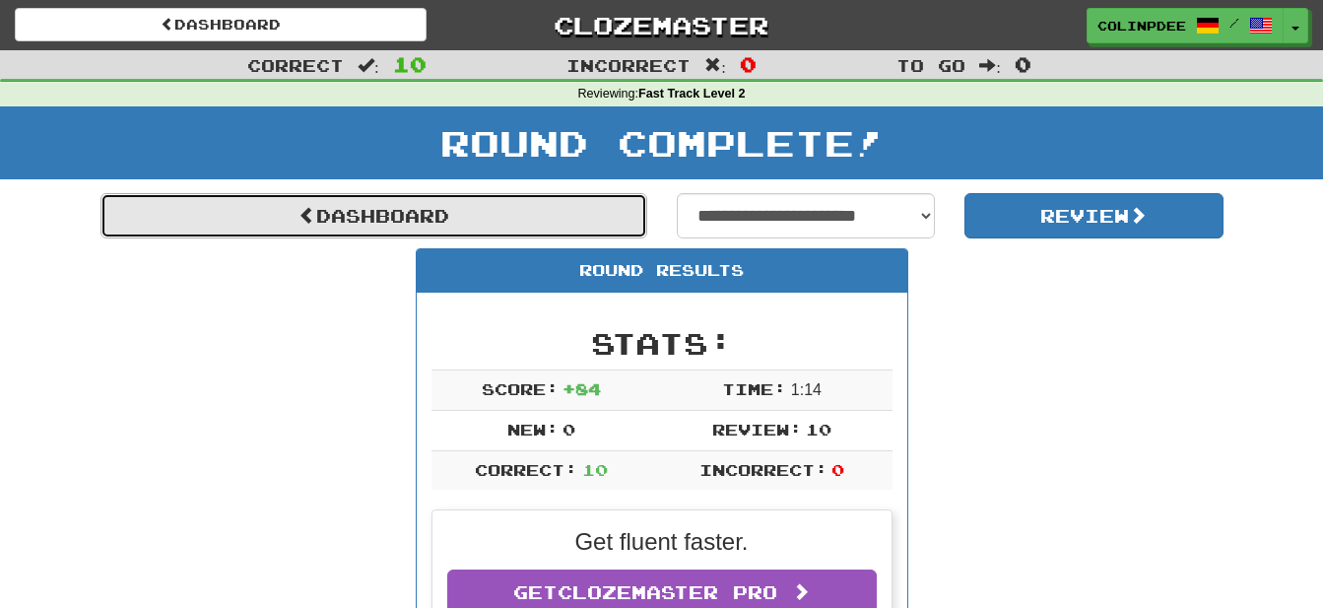
click at [405, 219] on link "Dashboard" at bounding box center [373, 215] width 547 height 45
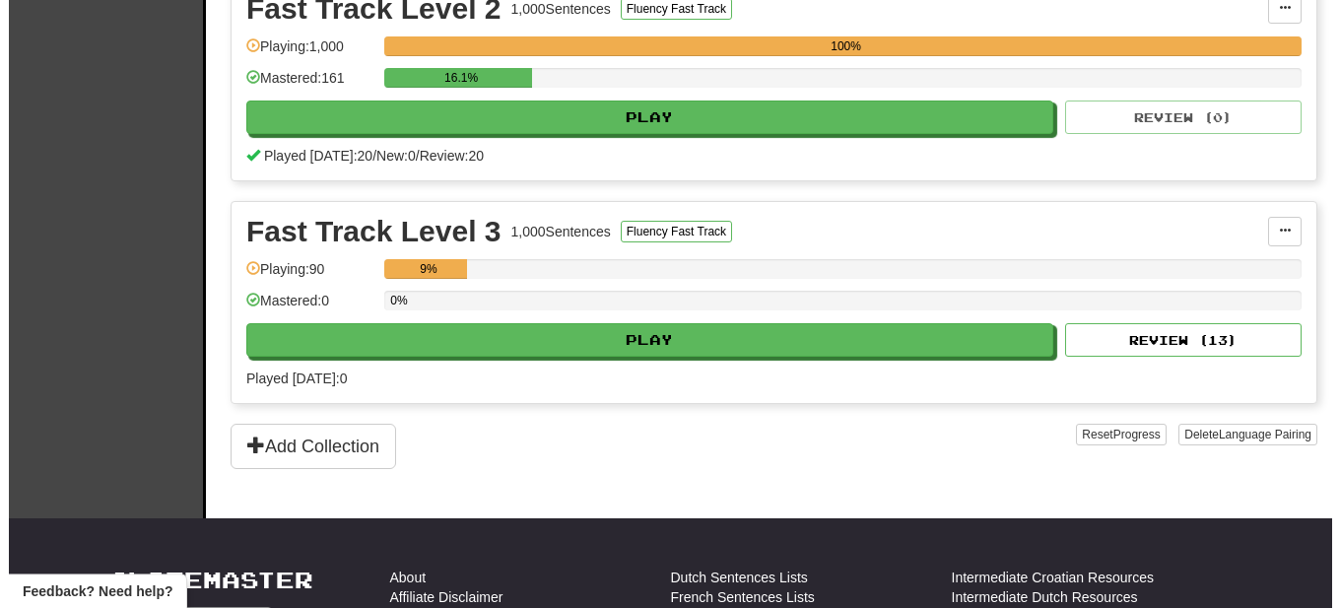
scroll to position [703, 0]
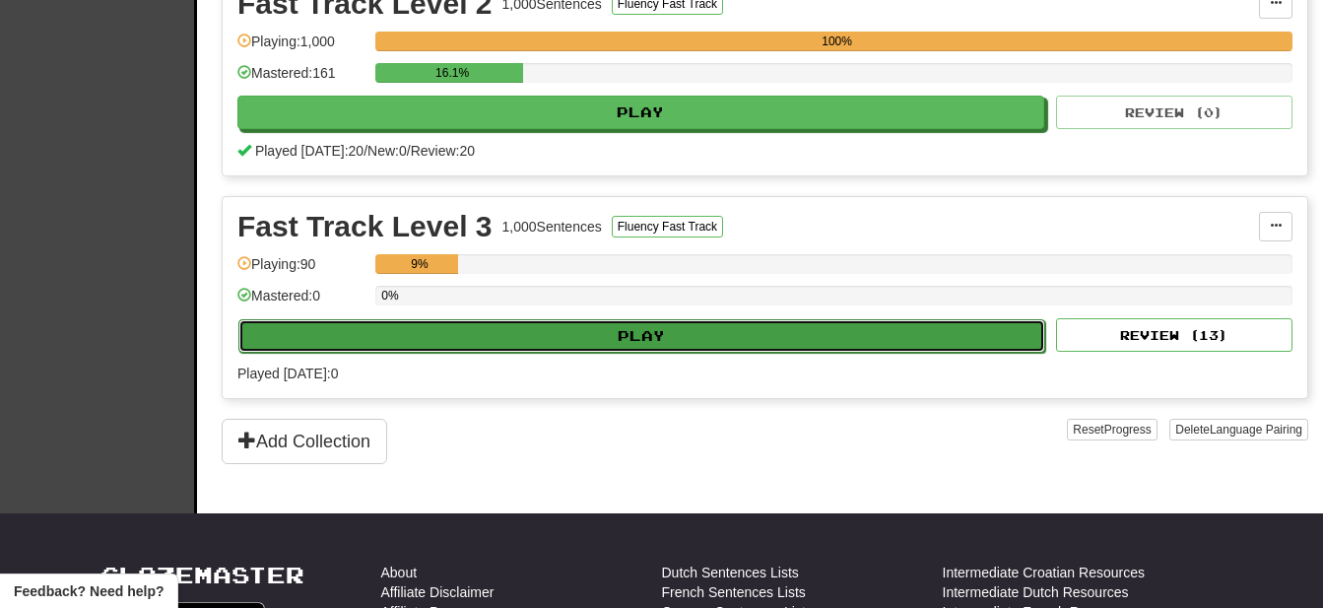
click at [626, 334] on button "Play" at bounding box center [641, 335] width 807 height 33
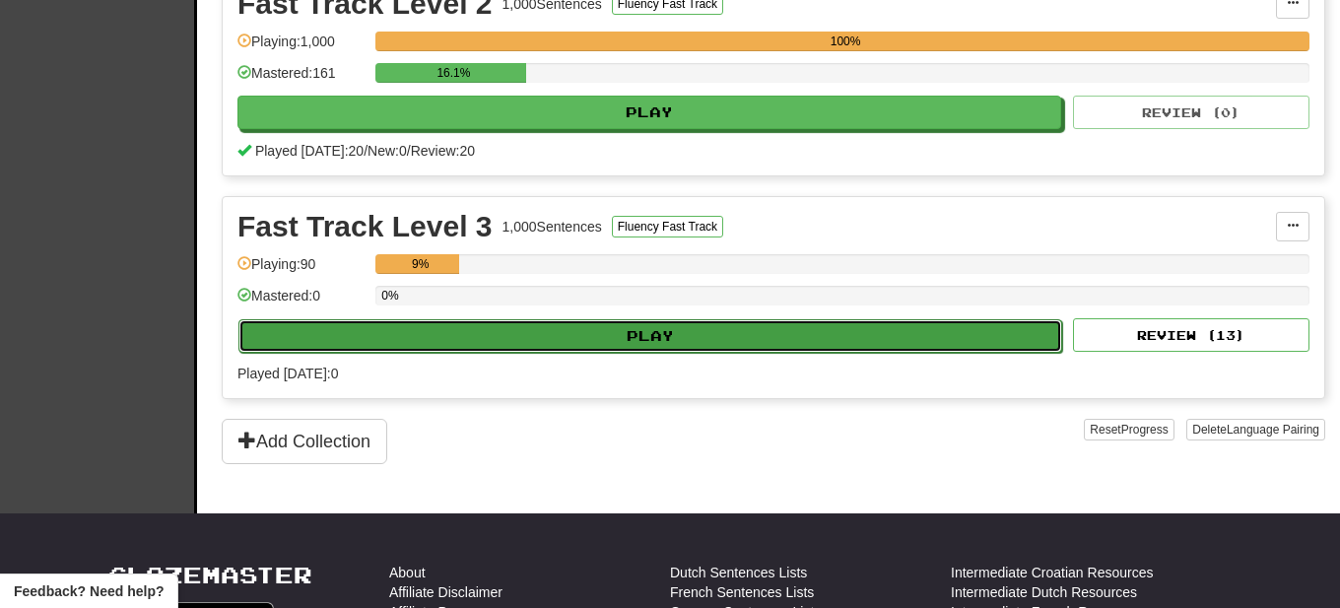
select select "**"
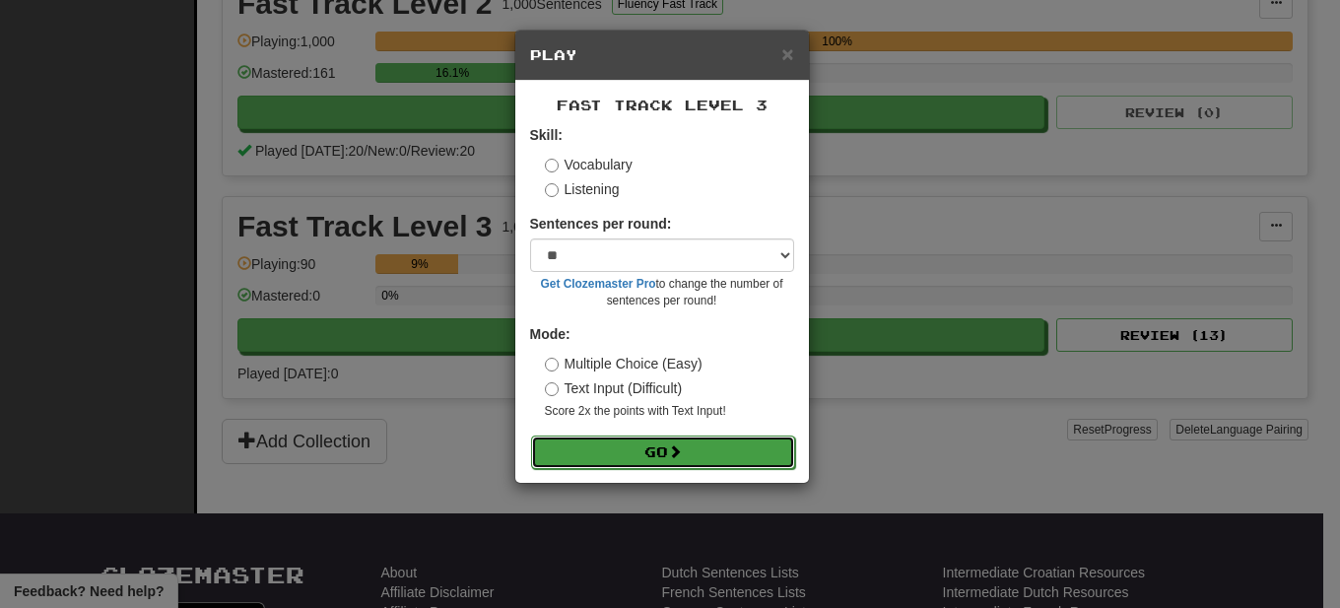
click at [674, 454] on span at bounding box center [675, 451] width 14 height 14
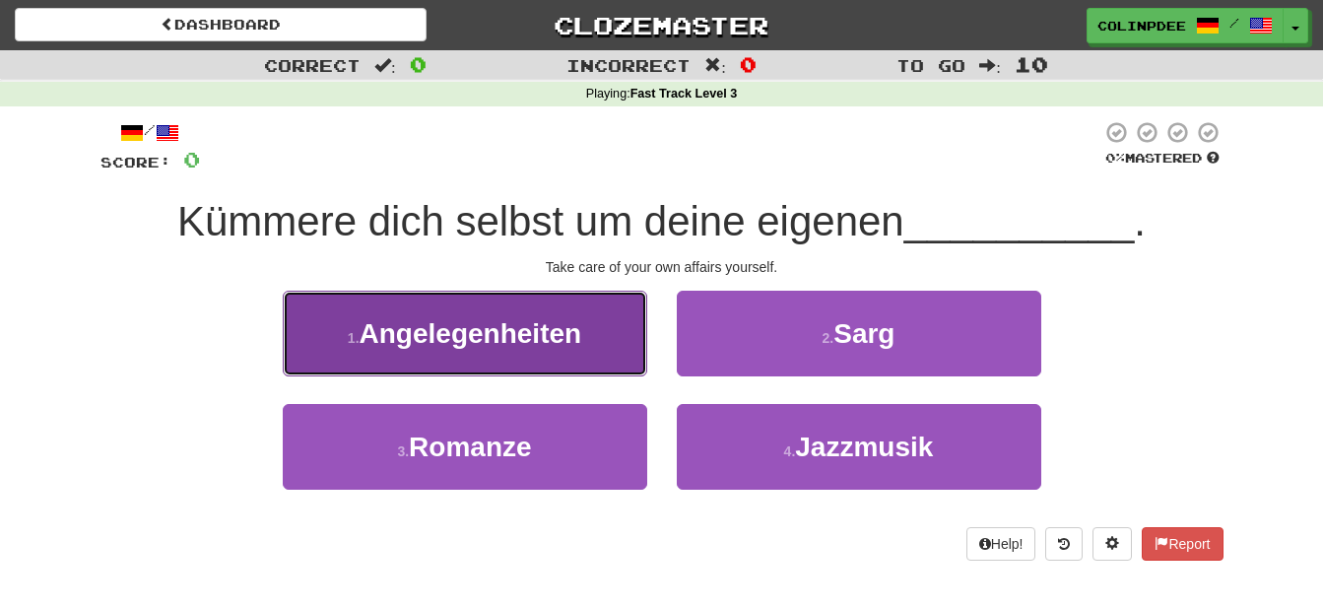
click at [469, 335] on span "Angelegenheiten" at bounding box center [471, 333] width 223 height 31
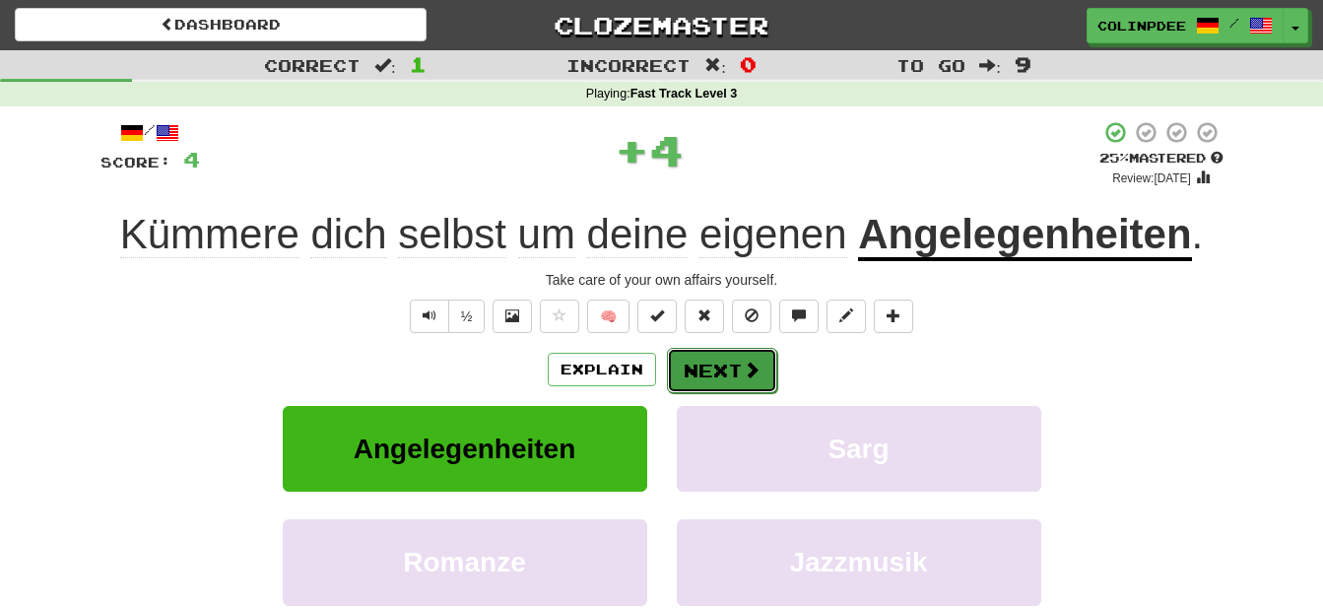
click at [726, 368] on button "Next" at bounding box center [722, 370] width 110 height 45
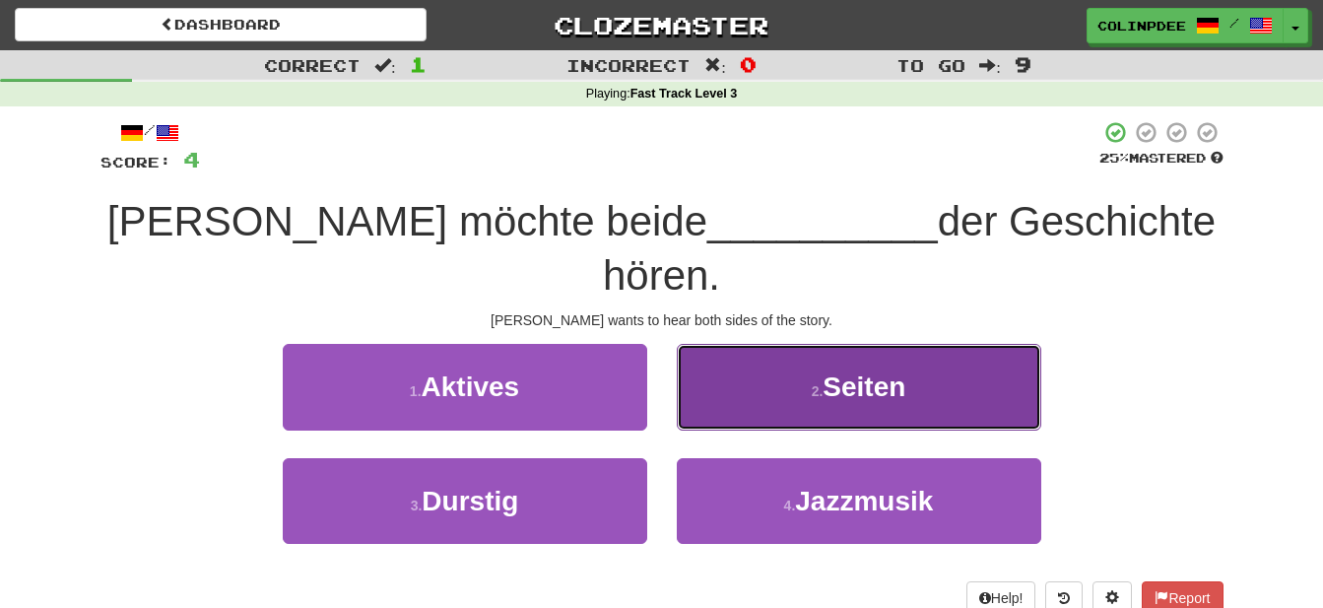
click at [877, 371] on span "Seiten" at bounding box center [863, 386] width 83 height 31
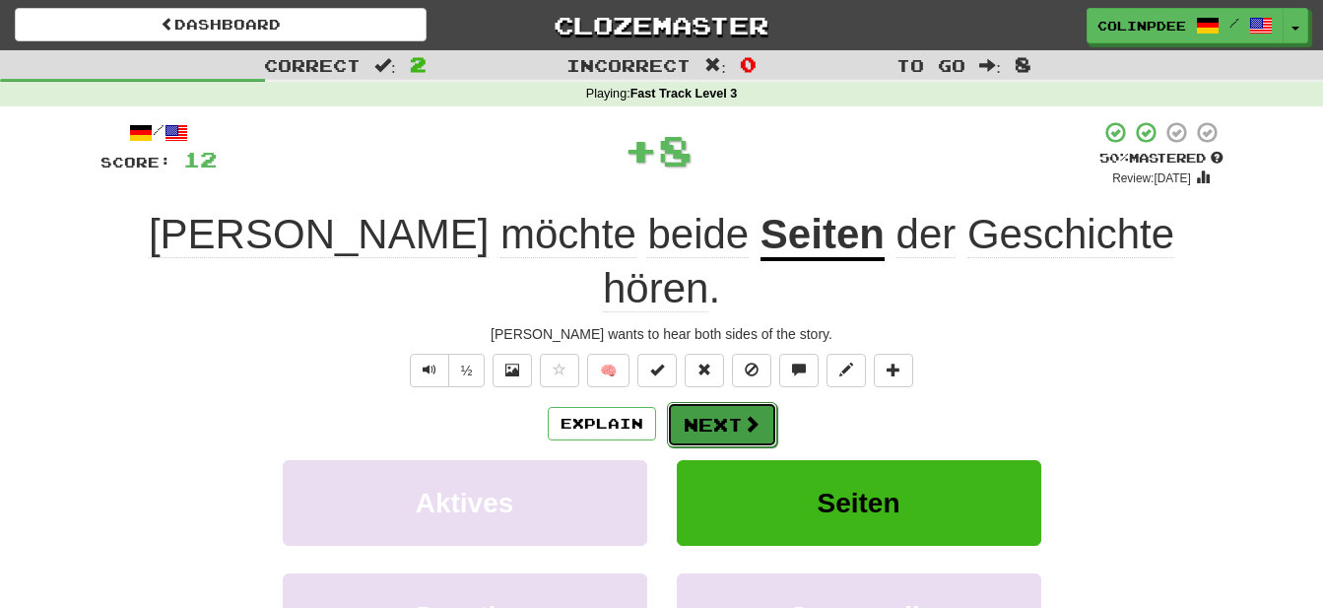
click at [719, 402] on button "Next" at bounding box center [722, 424] width 110 height 45
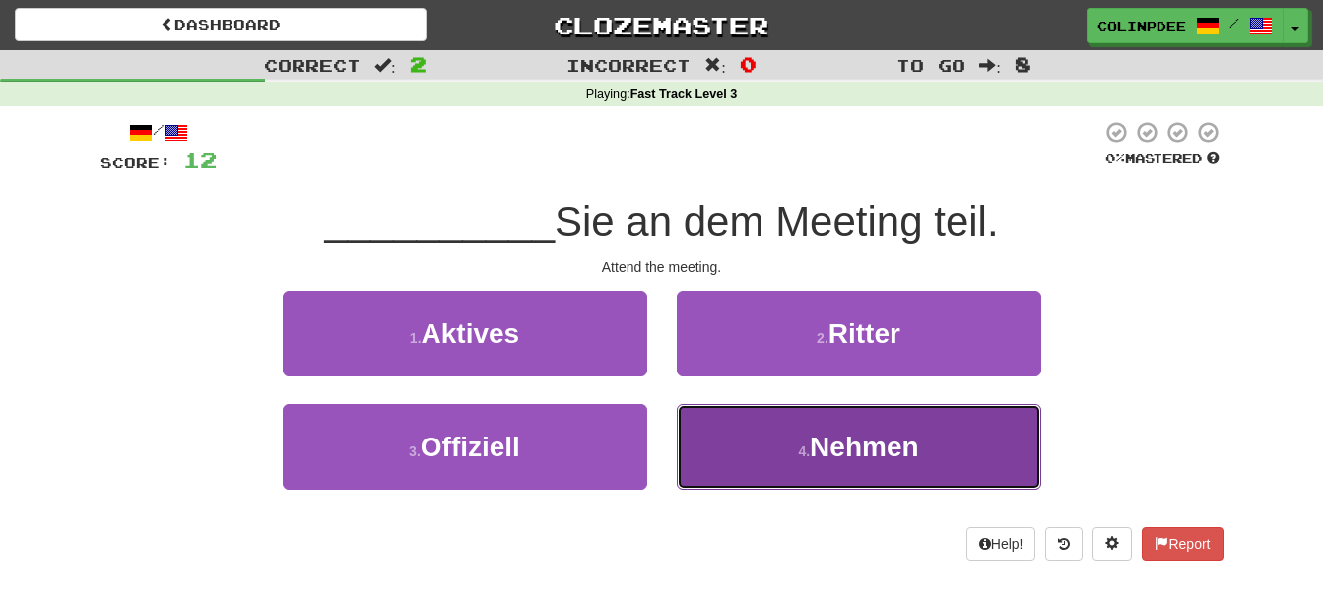
click at [879, 449] on span "Nehmen" at bounding box center [864, 446] width 108 height 31
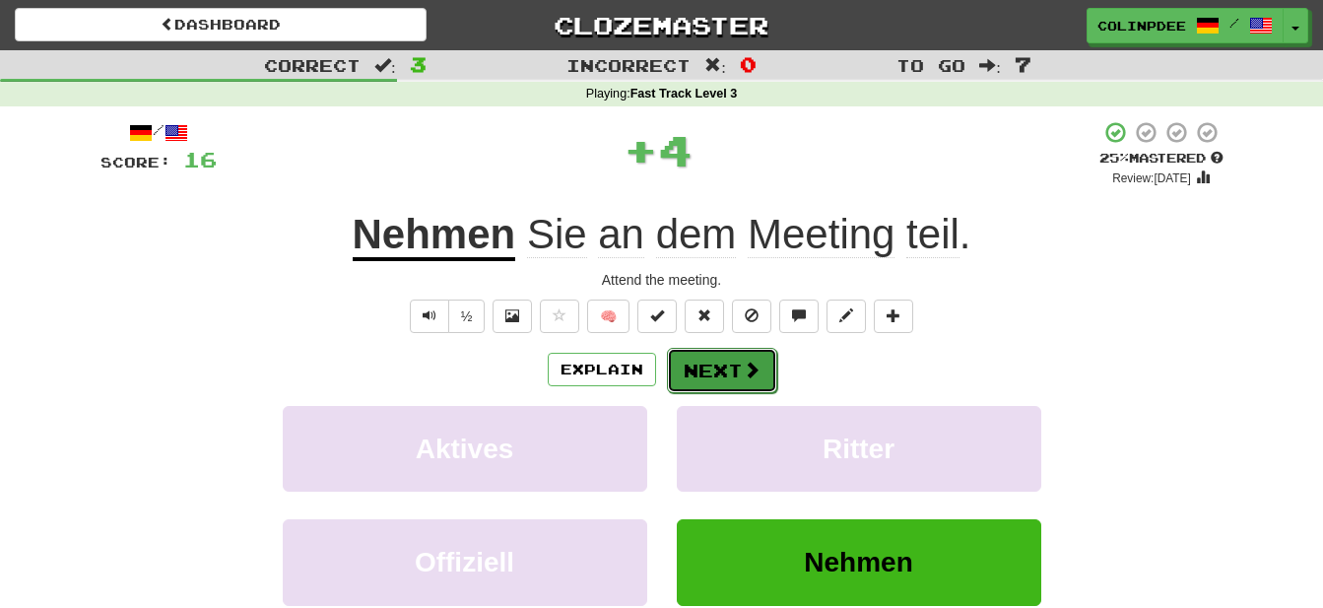
click at [745, 371] on span at bounding box center [752, 370] width 18 height 18
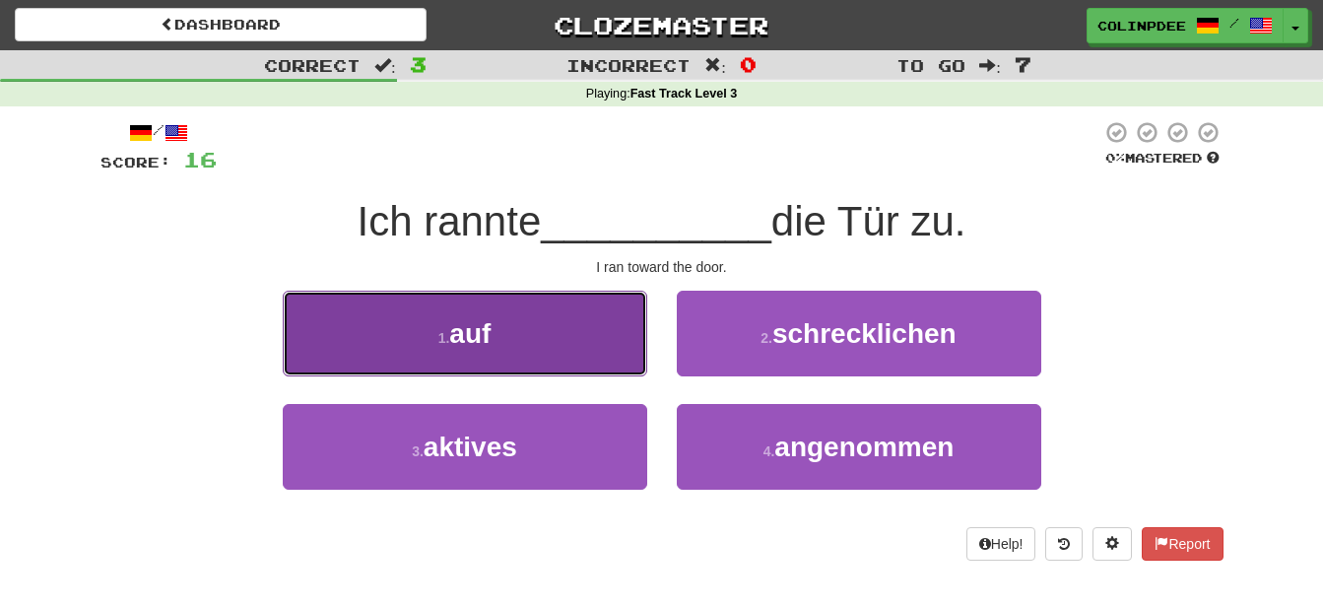
click at [473, 327] on span "auf" at bounding box center [469, 333] width 41 height 31
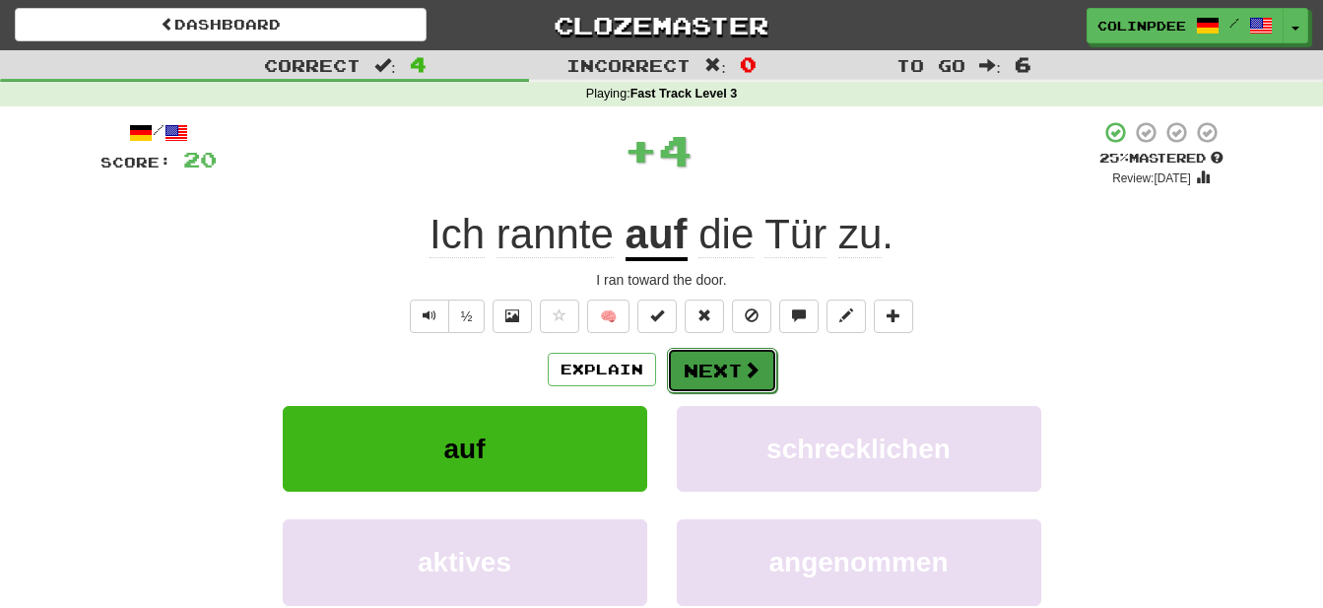
click at [731, 365] on button "Next" at bounding box center [722, 370] width 110 height 45
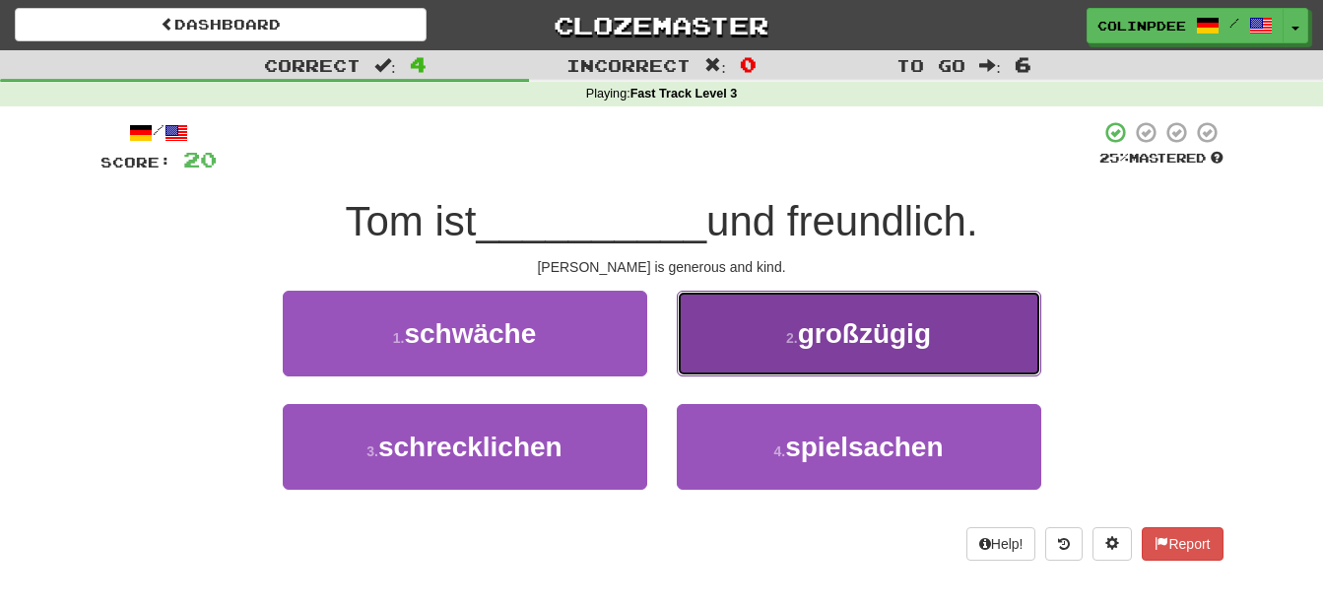
click at [867, 332] on span "großzügig" at bounding box center [864, 333] width 133 height 31
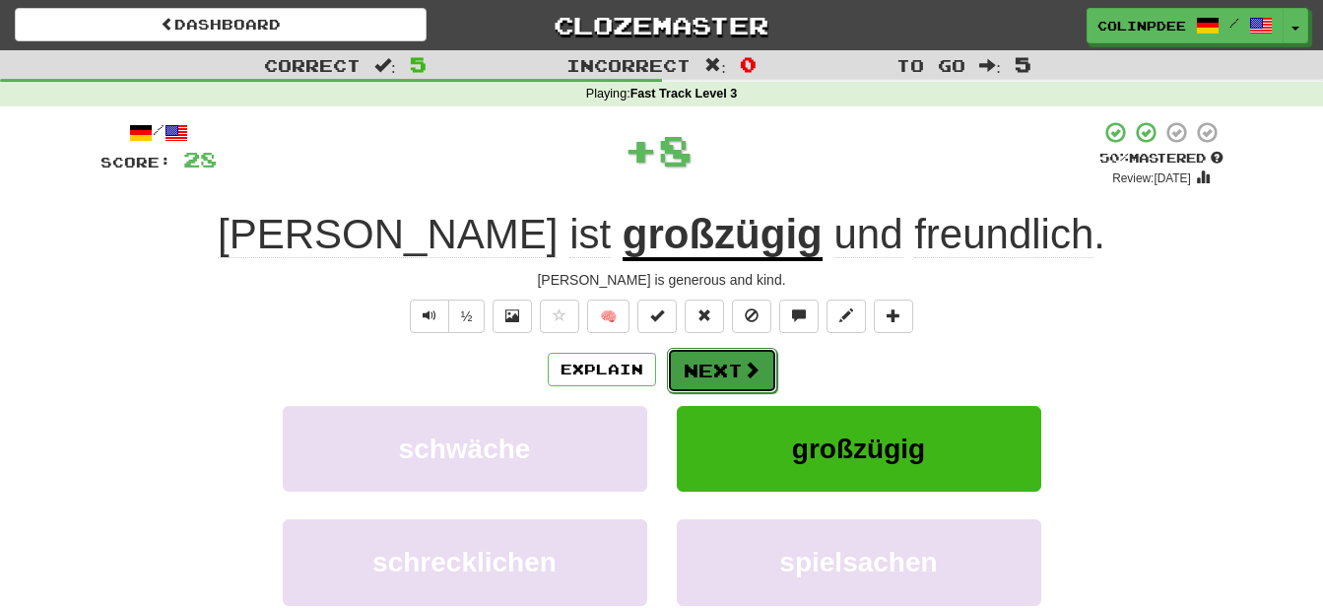
click at [738, 371] on button "Next" at bounding box center [722, 370] width 110 height 45
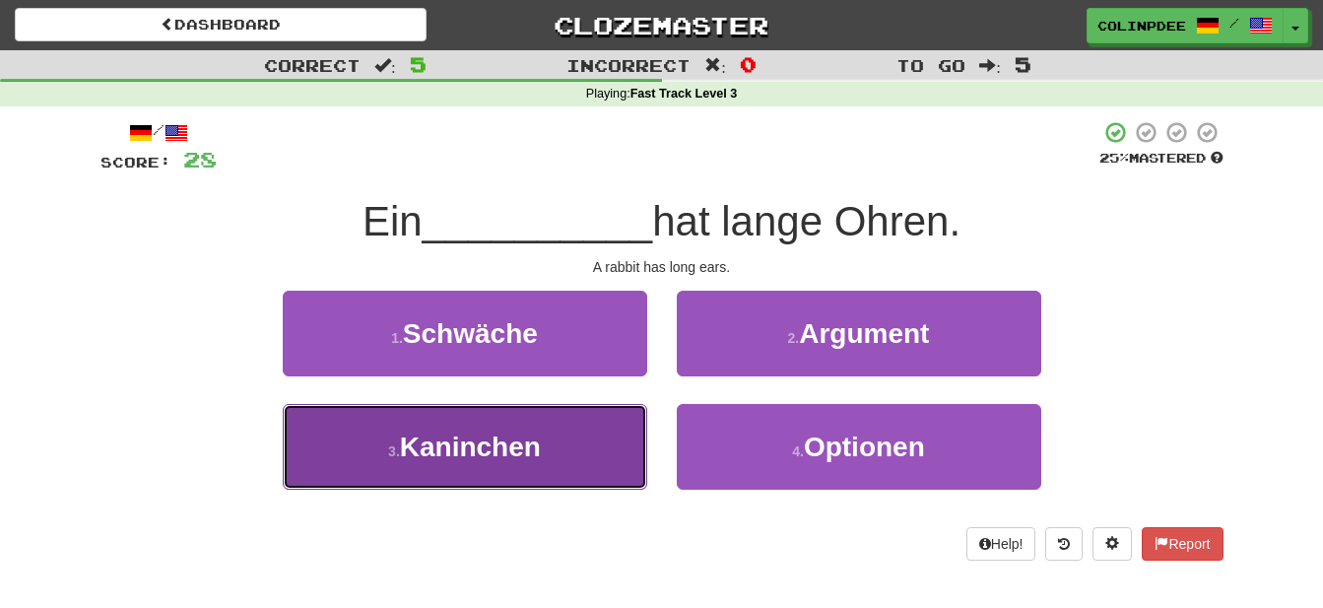
click at [496, 449] on span "Kaninchen" at bounding box center [470, 446] width 141 height 31
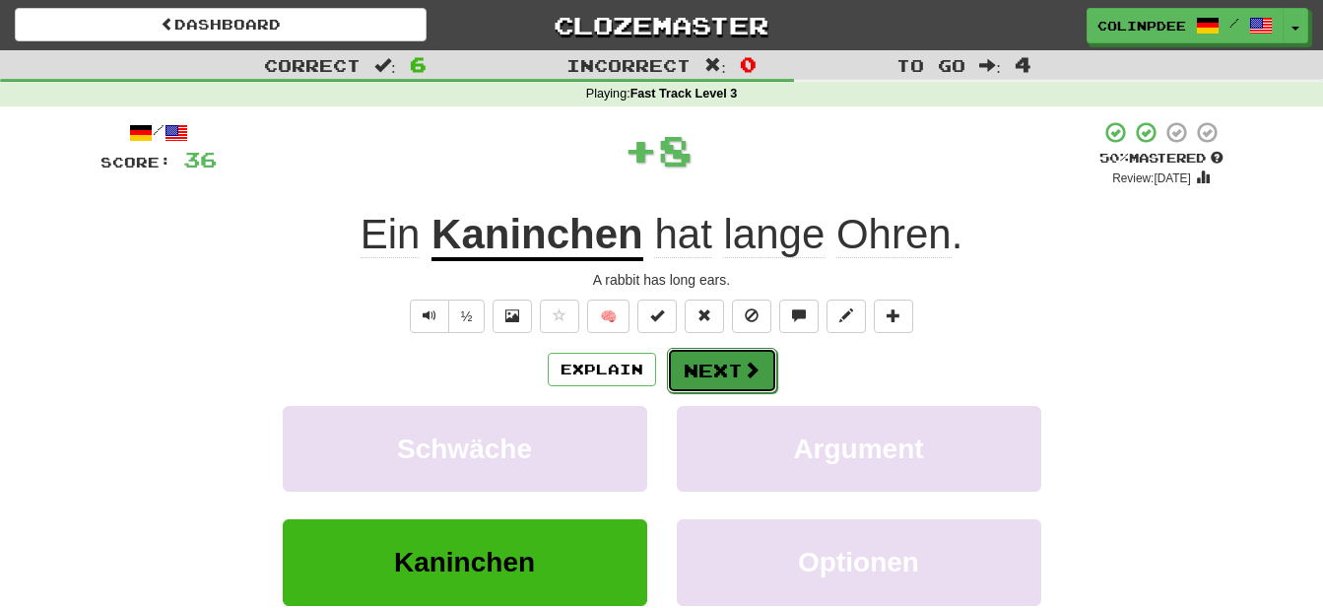
click at [737, 369] on button "Next" at bounding box center [722, 370] width 110 height 45
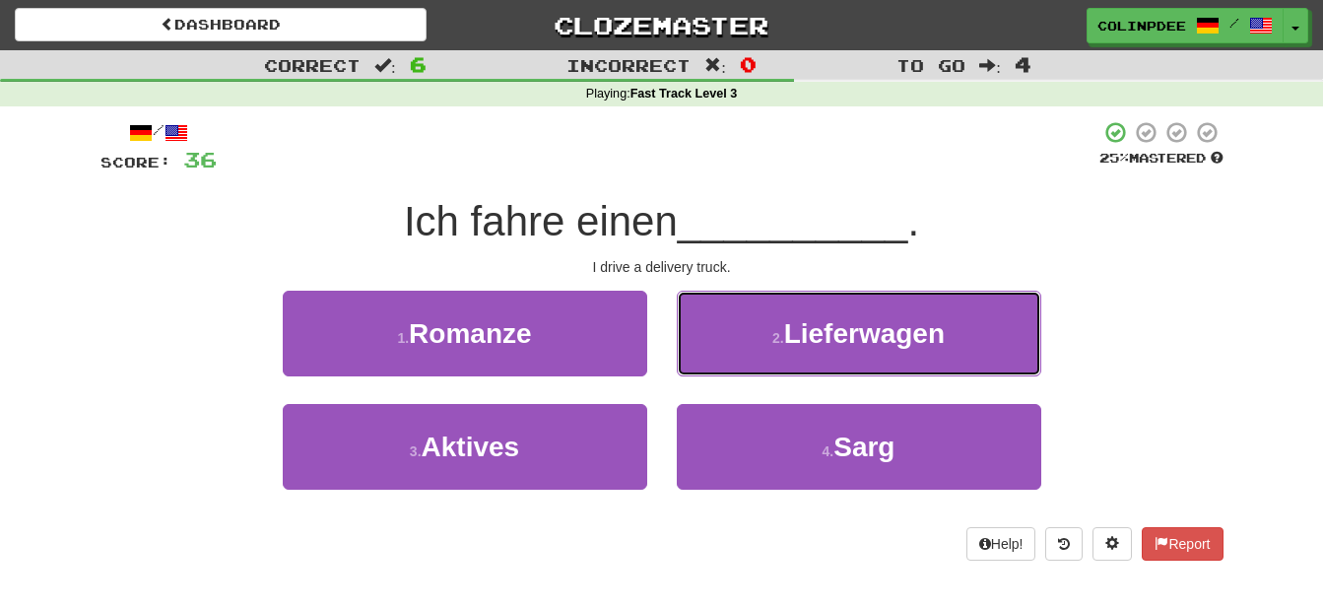
click at [866, 339] on span "Lieferwagen" at bounding box center [864, 333] width 161 height 31
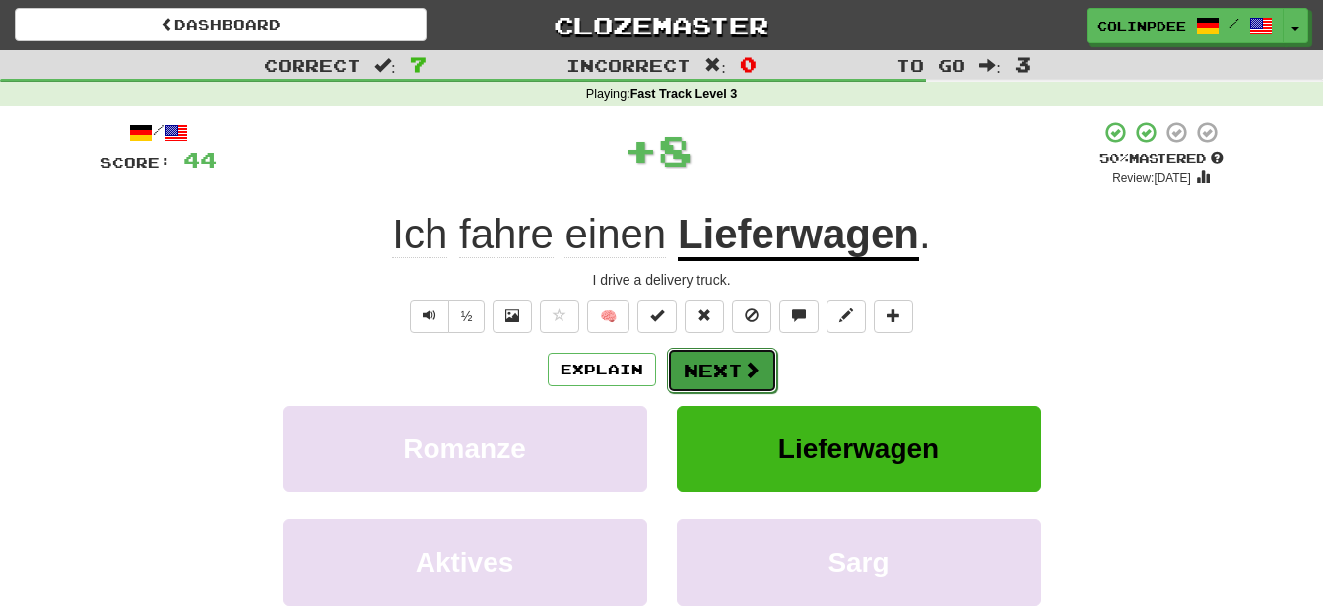
click at [736, 379] on button "Next" at bounding box center [722, 370] width 110 height 45
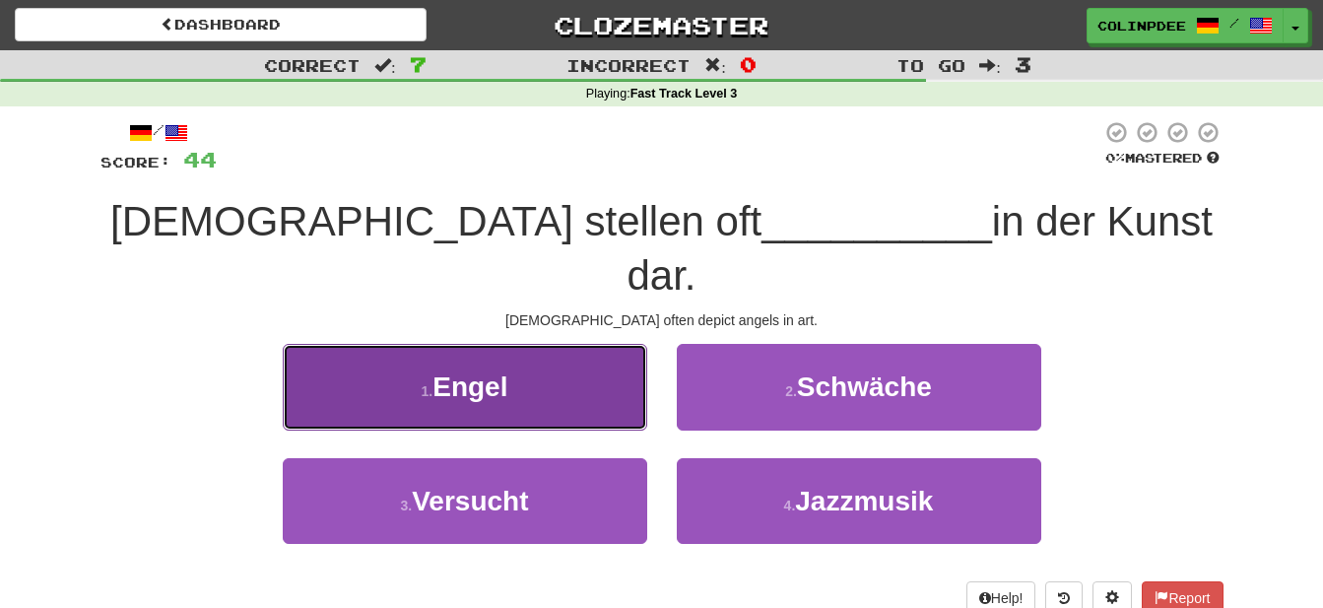
click at [479, 371] on span "Engel" at bounding box center [469, 386] width 75 height 31
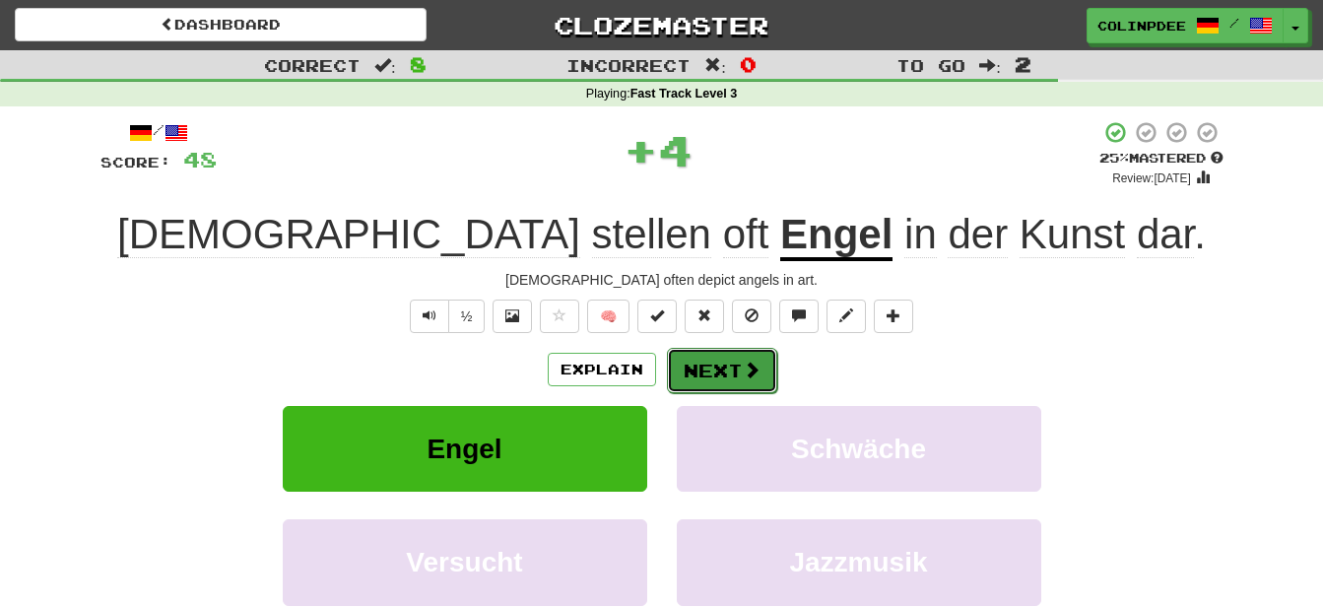
click at [736, 375] on button "Next" at bounding box center [722, 370] width 110 height 45
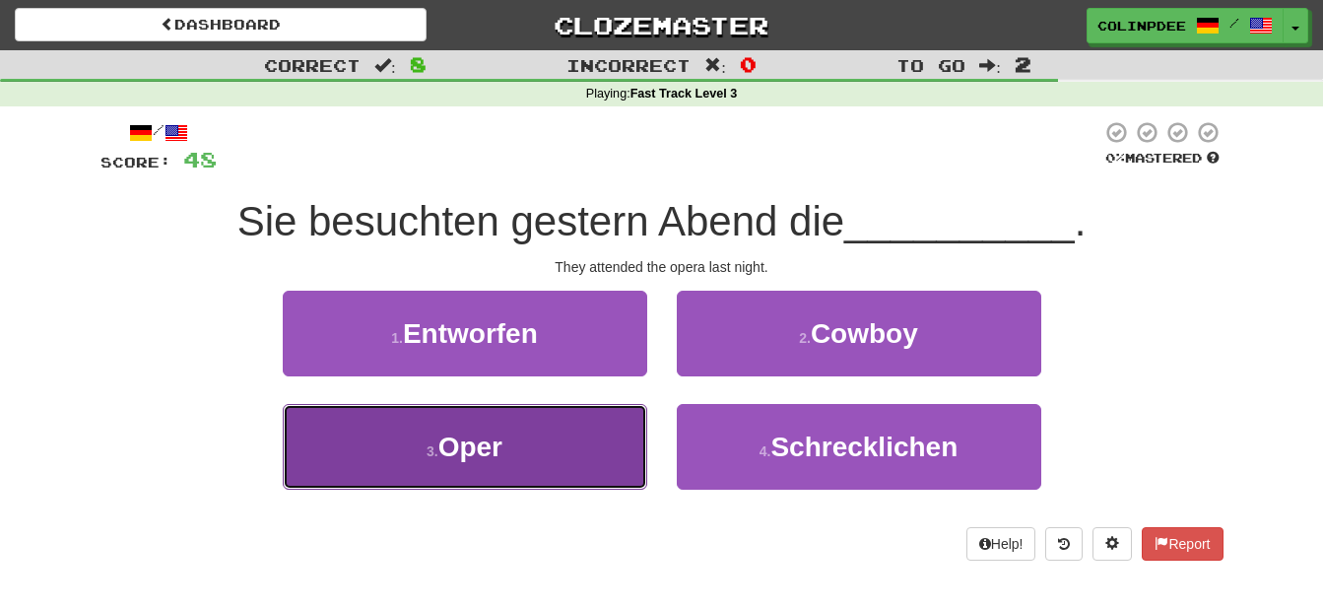
click at [483, 446] on span "Oper" at bounding box center [470, 446] width 64 height 31
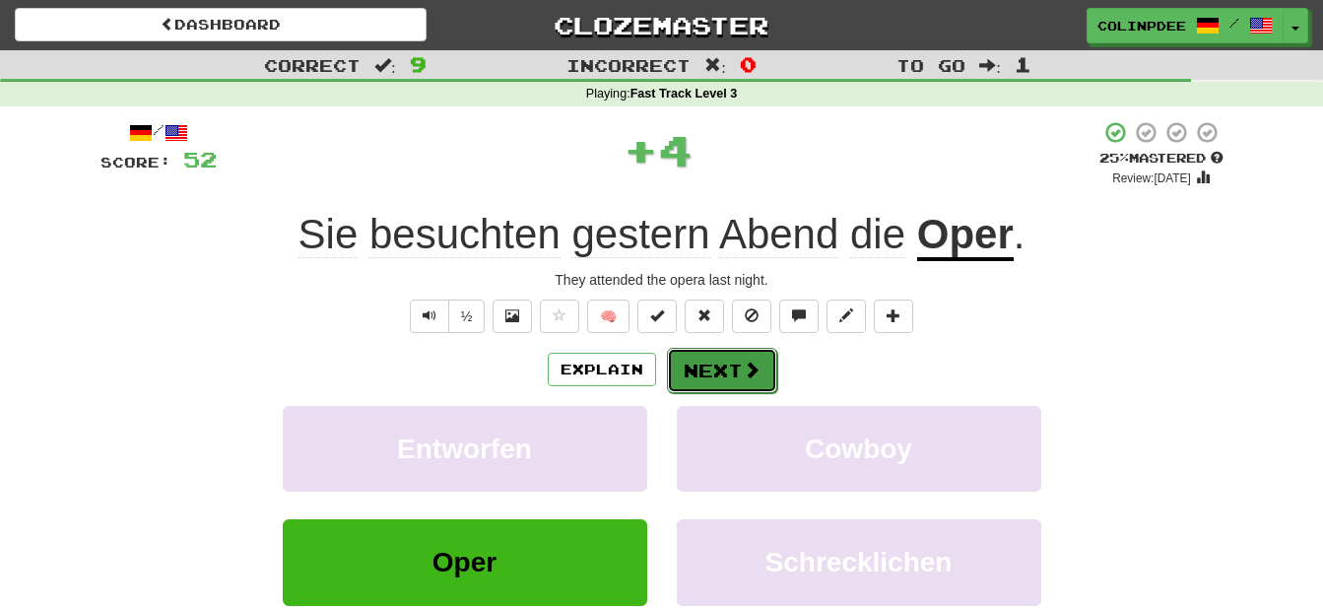
click at [721, 376] on button "Next" at bounding box center [722, 370] width 110 height 45
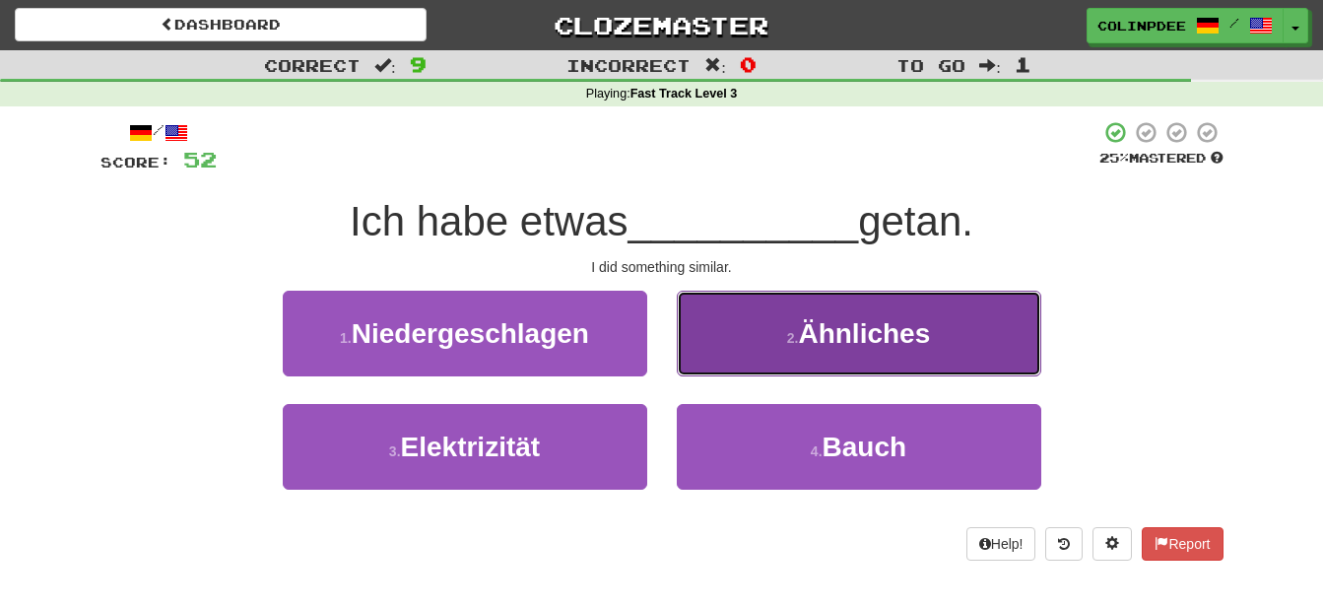
click at [867, 329] on span "Ähnliches" at bounding box center [864, 333] width 132 height 31
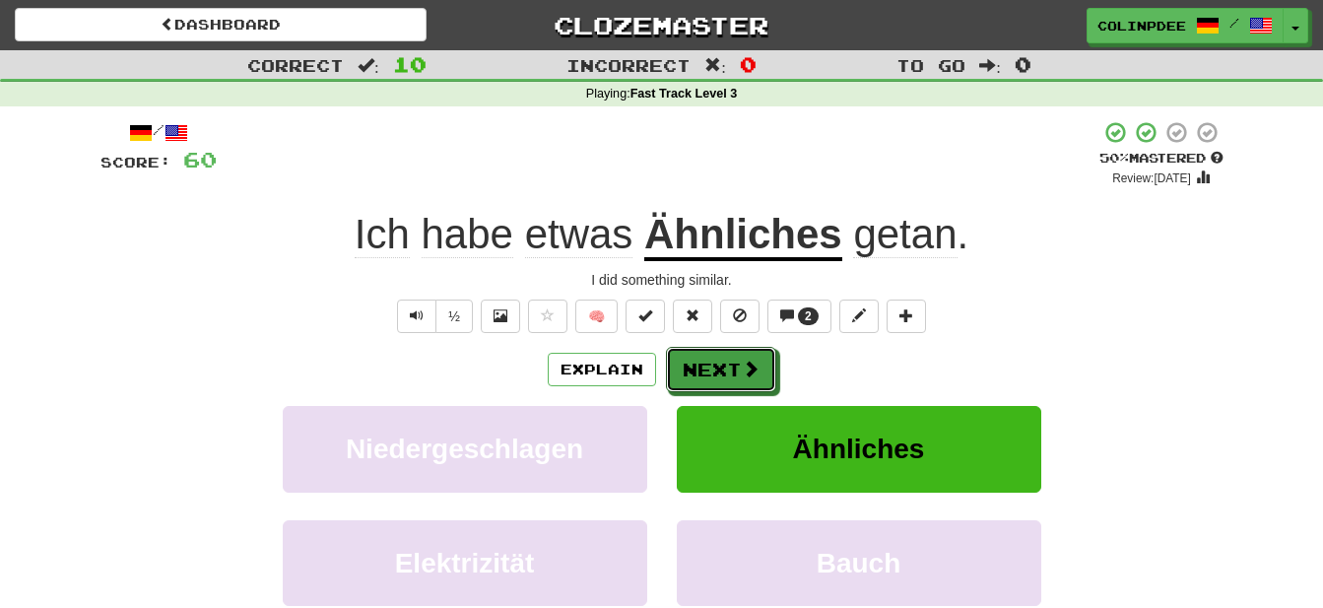
click at [724, 382] on button "Next" at bounding box center [721, 369] width 110 height 45
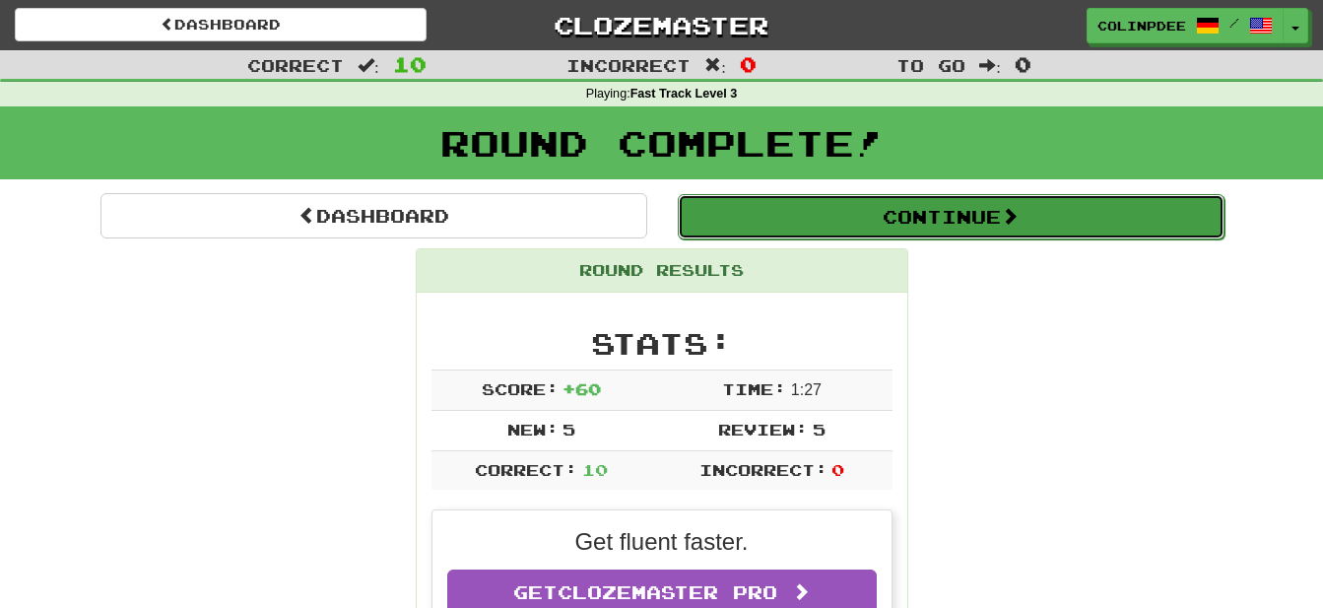
click at [951, 220] on button "Continue" at bounding box center [951, 216] width 547 height 45
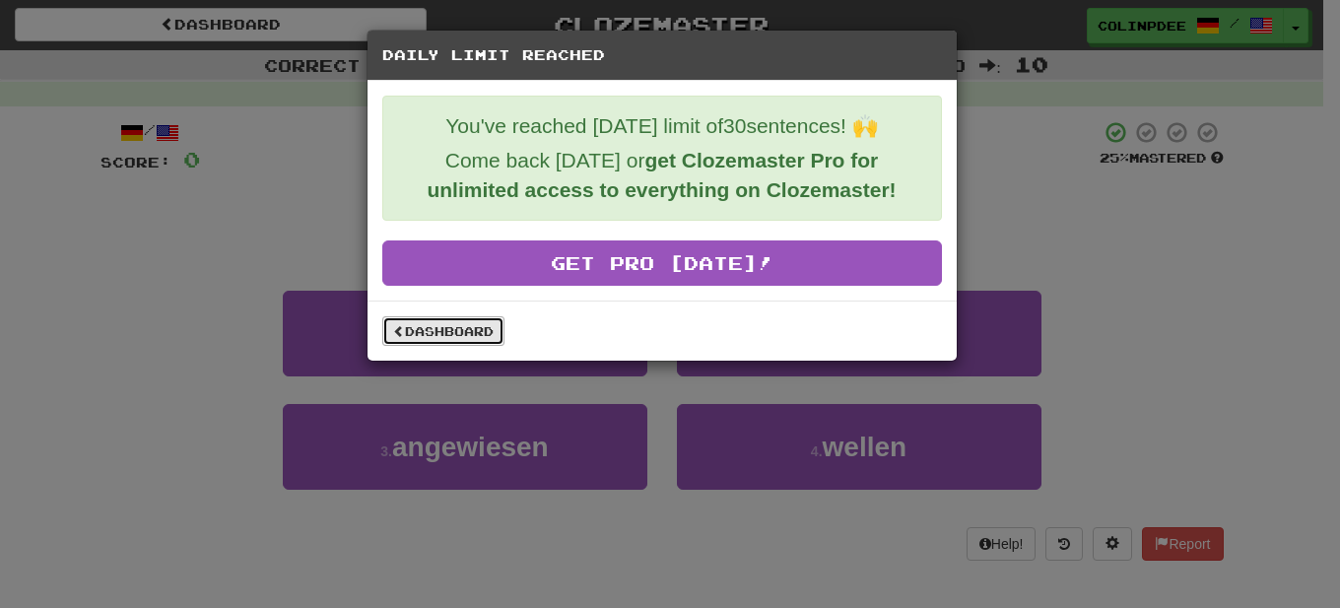
click at [430, 338] on link "Dashboard" at bounding box center [443, 331] width 122 height 30
